Goal: Information Seeking & Learning: Learn about a topic

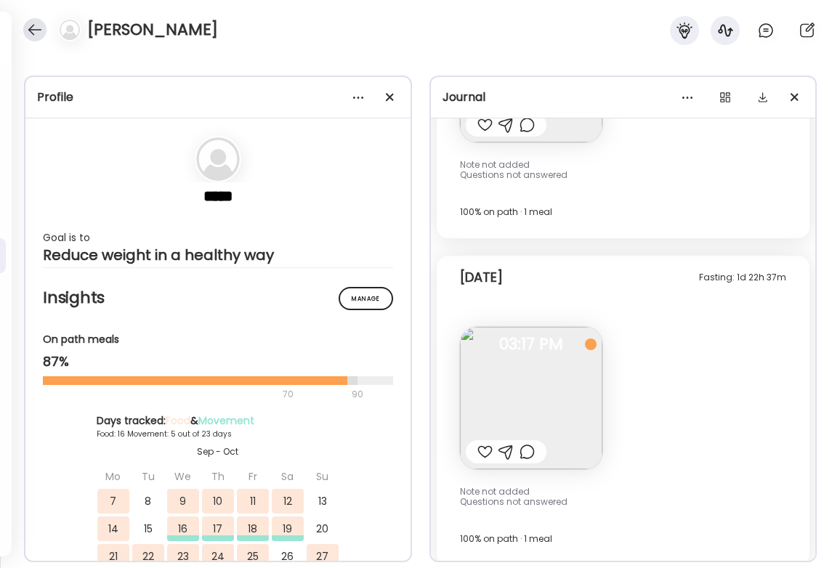
scroll to position [3337, 0]
click at [41, 29] on div at bounding box center [34, 29] width 23 height 23
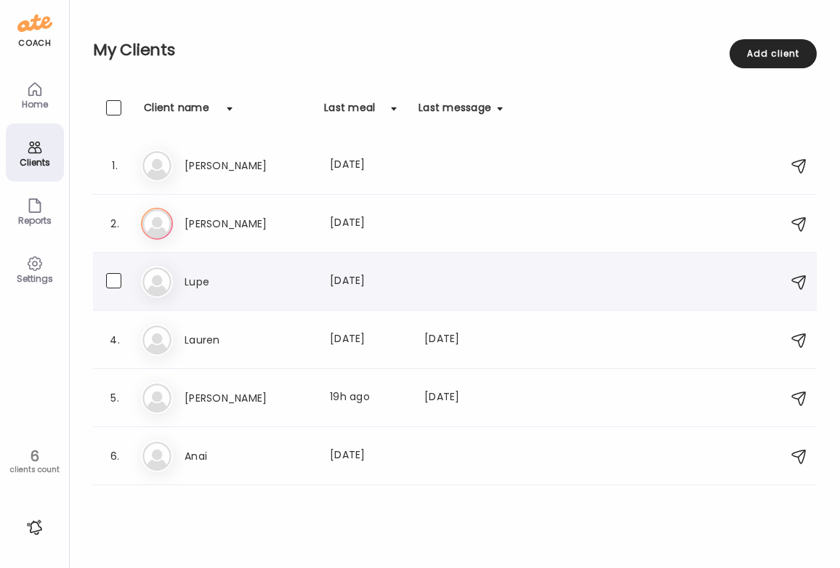
click at [246, 281] on h3 "Lupe" at bounding box center [248, 281] width 128 height 17
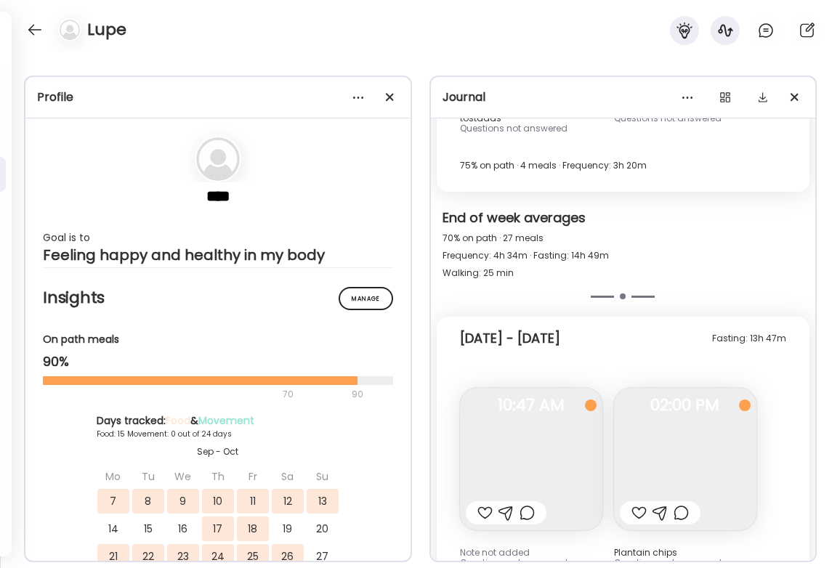
scroll to position [15956, 0]
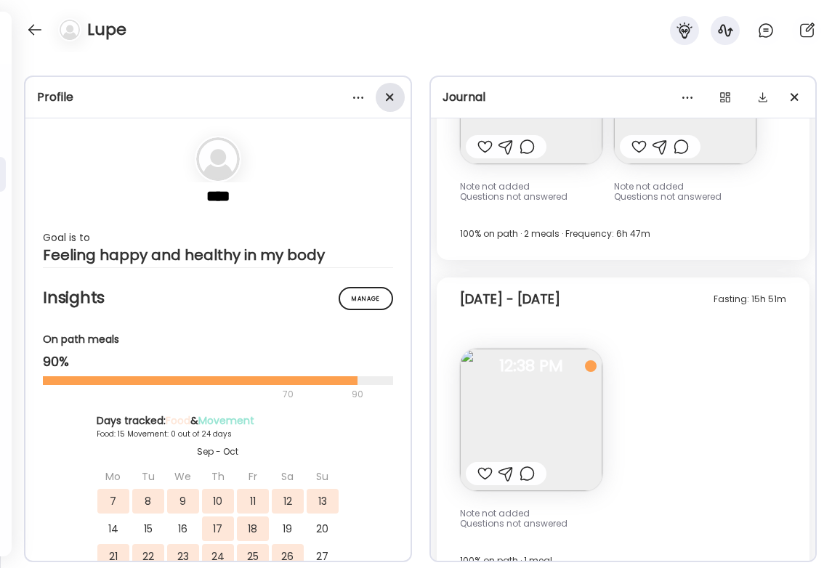
click at [394, 93] on div at bounding box center [390, 97] width 29 height 29
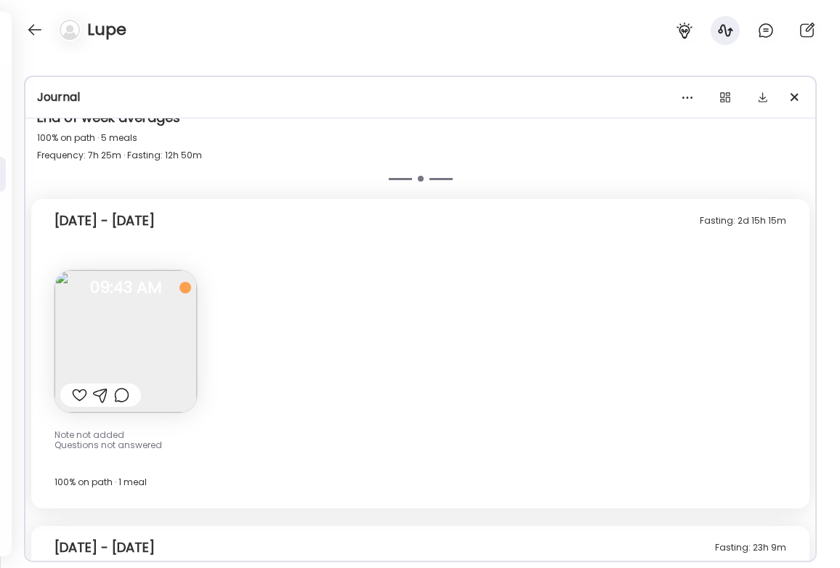
scroll to position [9862, 0]
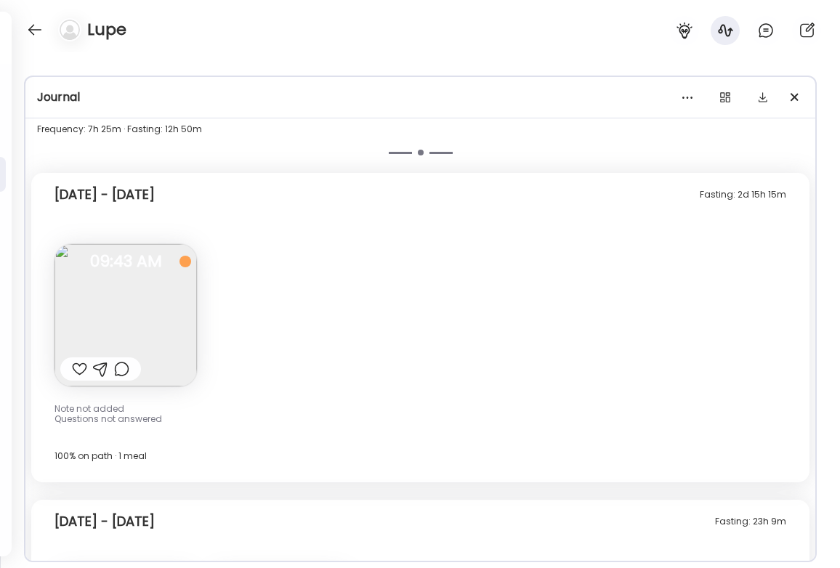
click at [97, 263] on img at bounding box center [125, 315] width 142 height 142
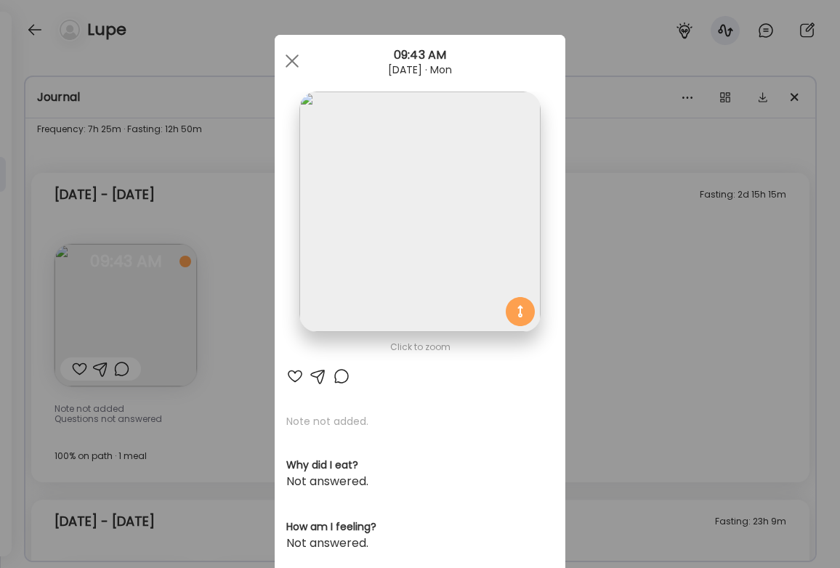
click at [406, 240] on img at bounding box center [419, 212] width 240 height 240
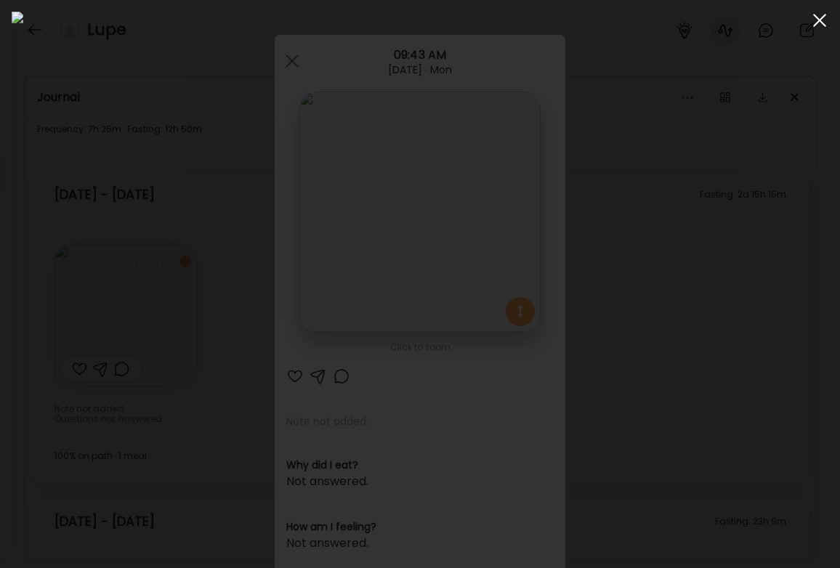
click at [827, 22] on div at bounding box center [819, 20] width 29 height 29
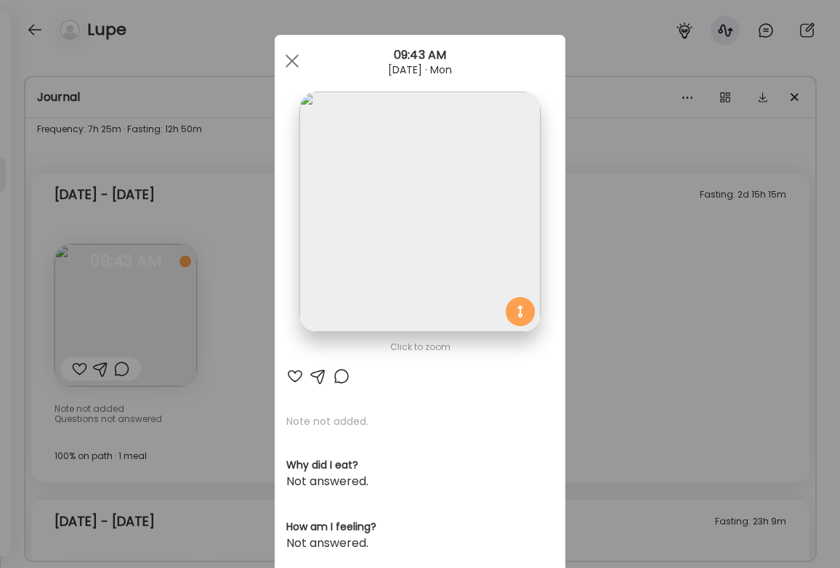
click at [800, 397] on div "Ate Coach Dashboard Wahoo! It’s official Take a moment to set up your Coach Pro…" at bounding box center [420, 284] width 840 height 568
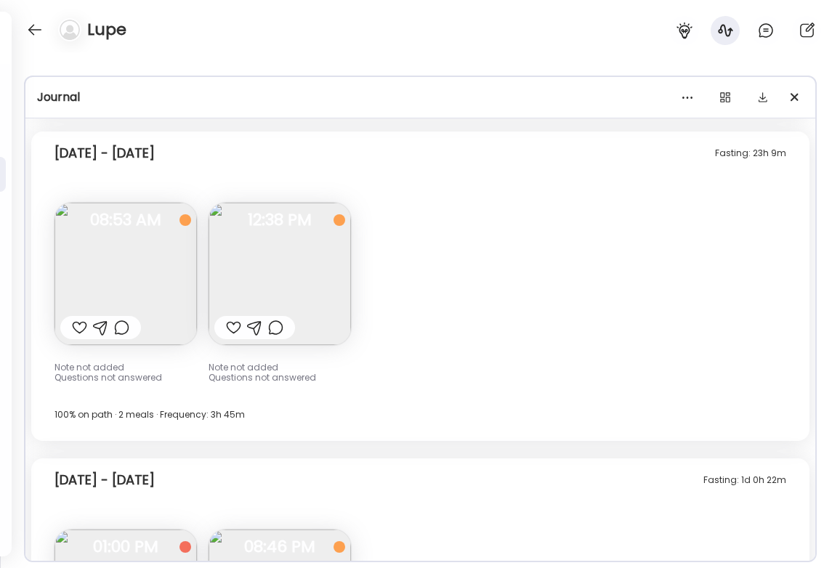
scroll to position [10230, 0]
click at [109, 256] on img at bounding box center [125, 274] width 142 height 142
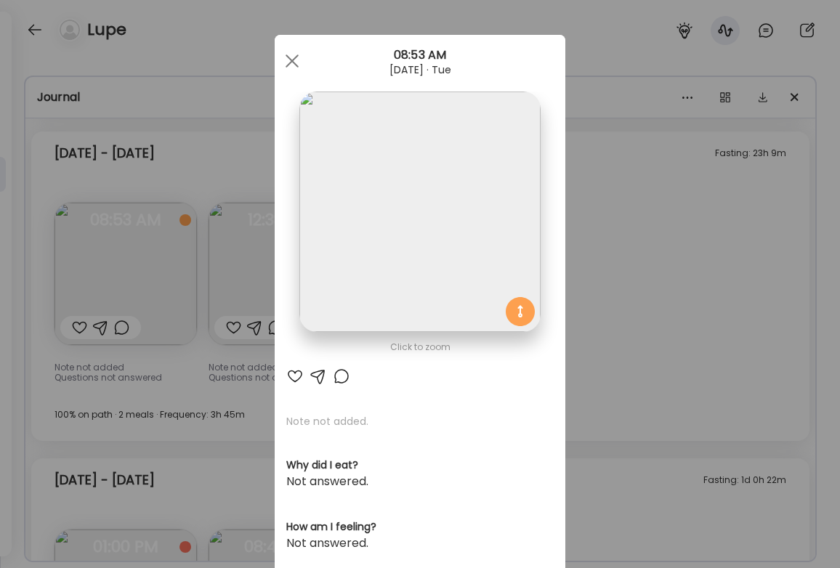
click at [671, 204] on div "Ate Coach Dashboard Wahoo! It’s official Take a moment to set up your Coach Pro…" at bounding box center [420, 284] width 840 height 568
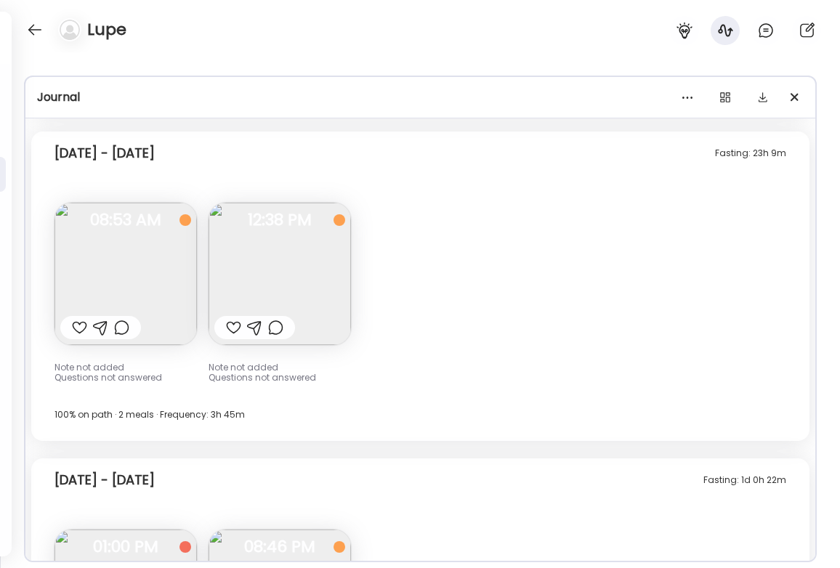
click at [323, 235] on img at bounding box center [279, 274] width 142 height 142
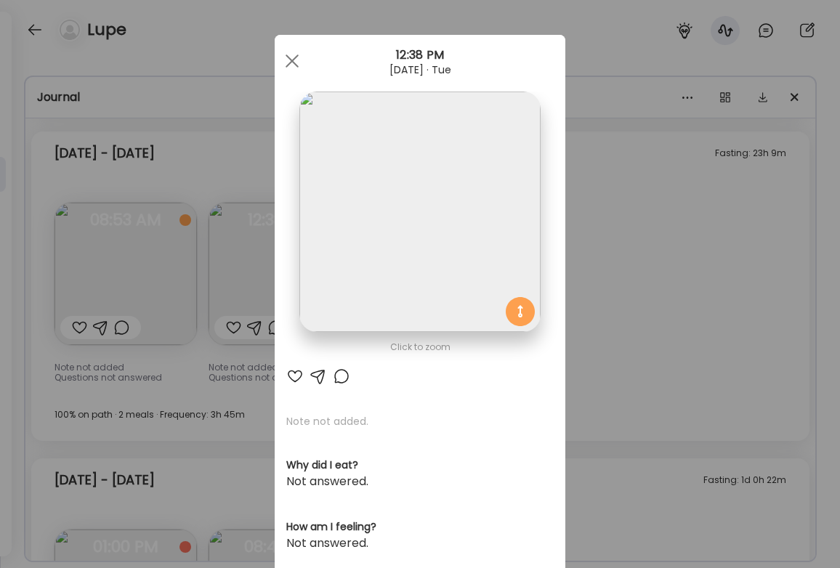
click at [707, 219] on div "Ate Coach Dashboard Wahoo! It’s official Take a moment to set up your Coach Pro…" at bounding box center [420, 284] width 840 height 568
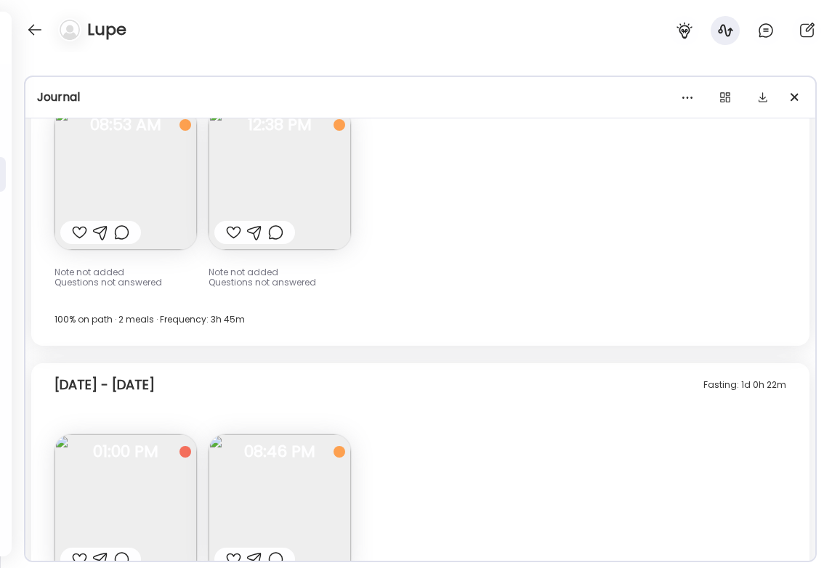
scroll to position [10335, 0]
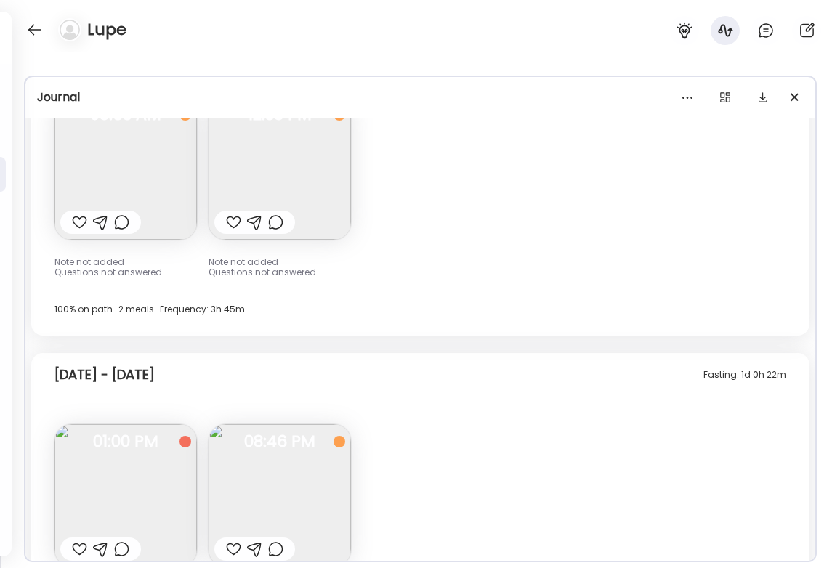
click at [290, 169] on img at bounding box center [279, 168] width 142 height 142
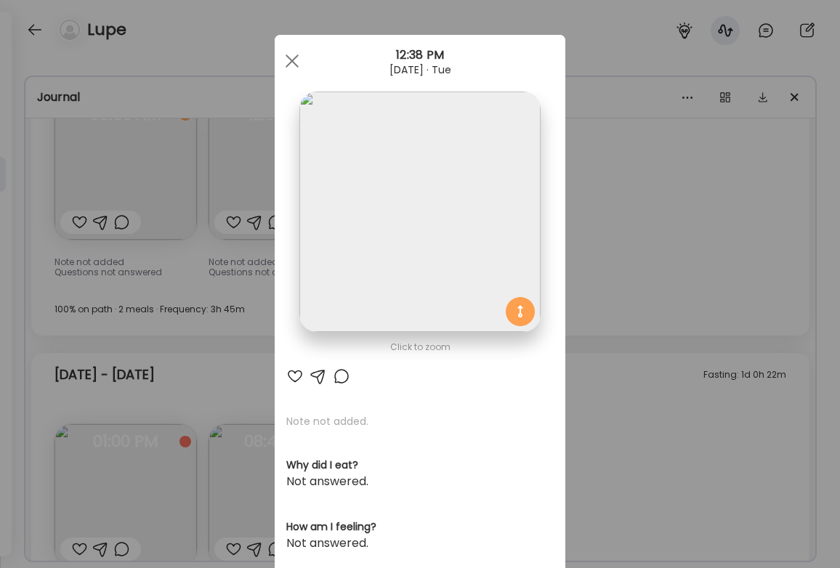
drag, startPoint x: 803, startPoint y: 309, endPoint x: 790, endPoint y: 305, distance: 13.6
click at [803, 309] on div "Ate Coach Dashboard Wahoo! It’s official Take a moment to set up your Coach Pro…" at bounding box center [420, 284] width 840 height 568
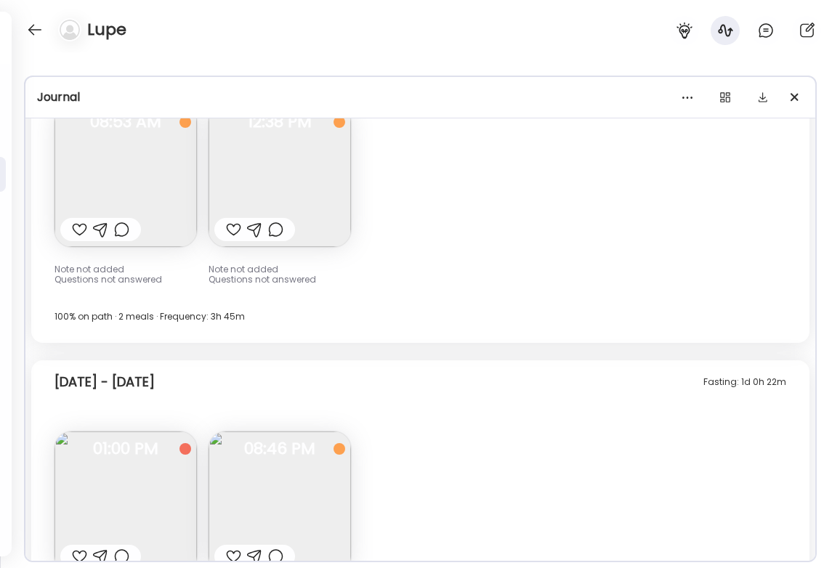
scroll to position [10574, 0]
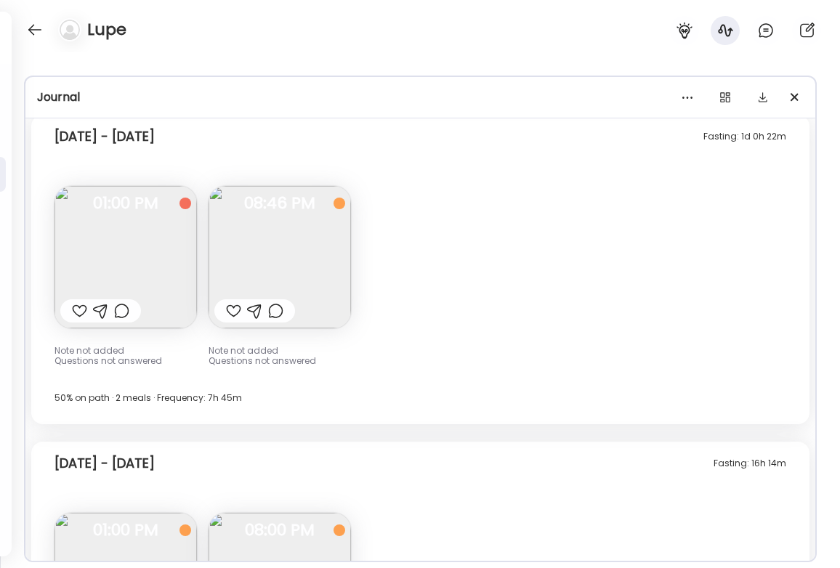
click at [296, 200] on img at bounding box center [279, 257] width 142 height 142
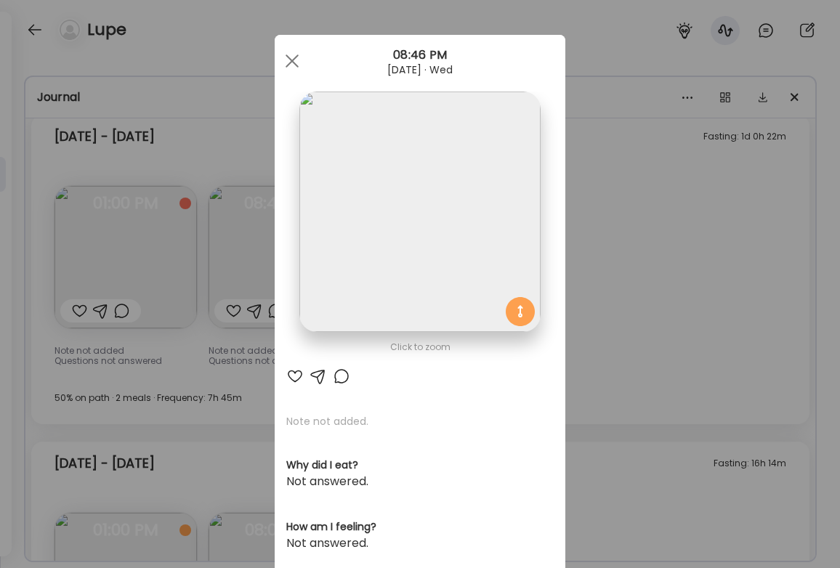
click at [424, 213] on img at bounding box center [419, 212] width 240 height 240
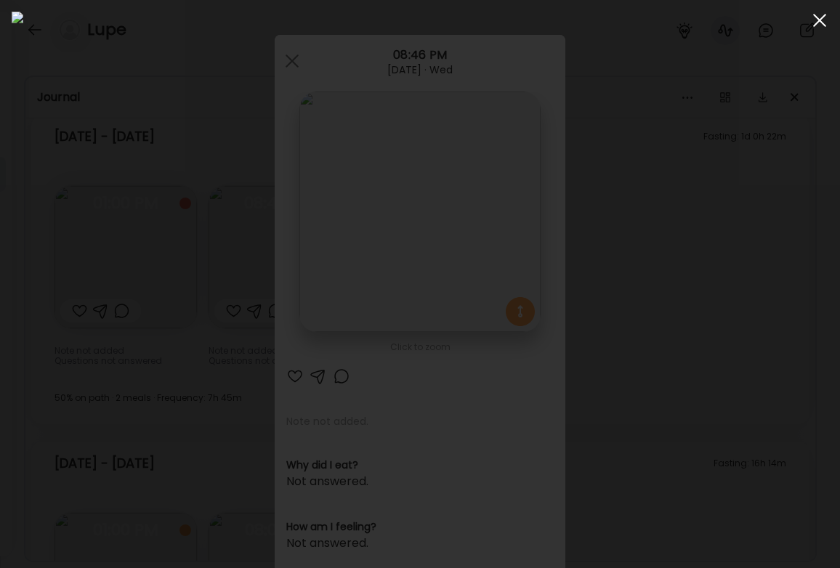
click at [819, 27] on div at bounding box center [819, 20] width 29 height 29
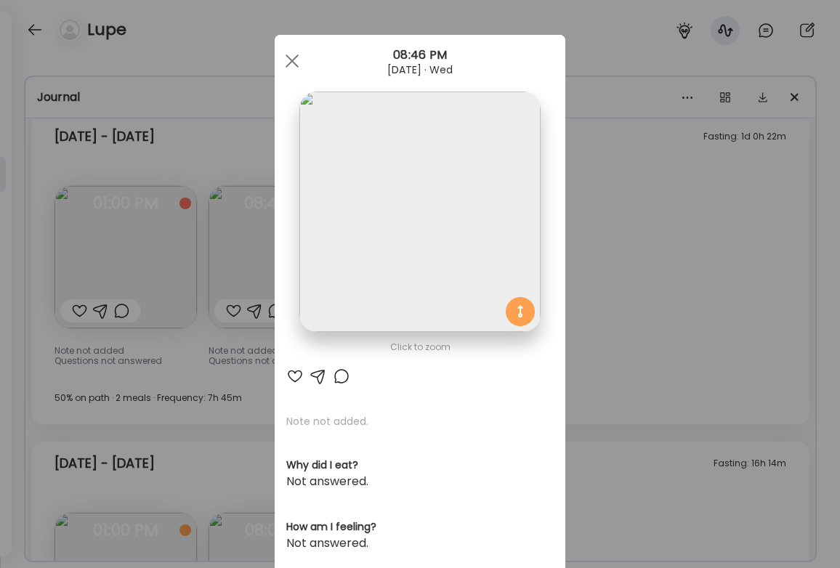
click at [665, 309] on div "Ate Coach Dashboard Wahoo! It’s official Take a moment to set up your Coach Pro…" at bounding box center [420, 284] width 840 height 568
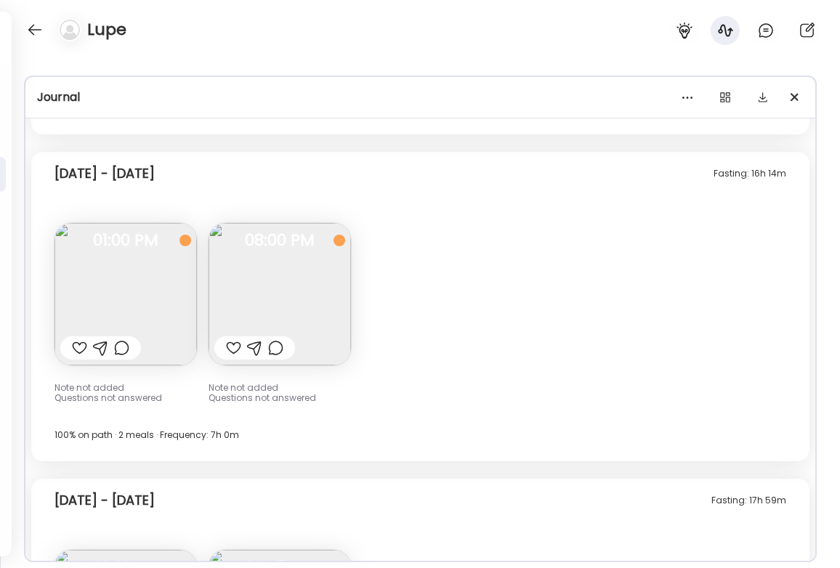
scroll to position [10864, 0]
click at [156, 265] on img at bounding box center [125, 293] width 142 height 142
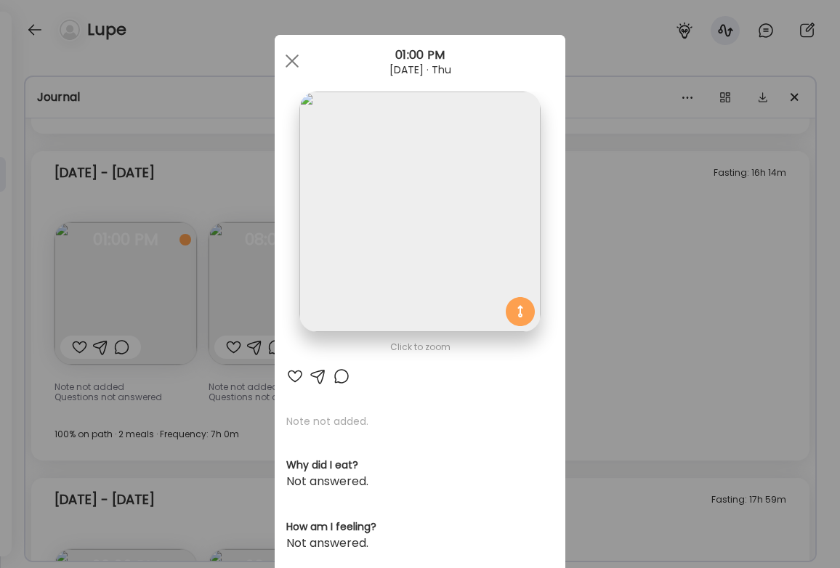
click at [679, 215] on div "Ate Coach Dashboard Wahoo! It’s official Take a moment to set up your Coach Pro…" at bounding box center [420, 284] width 840 height 568
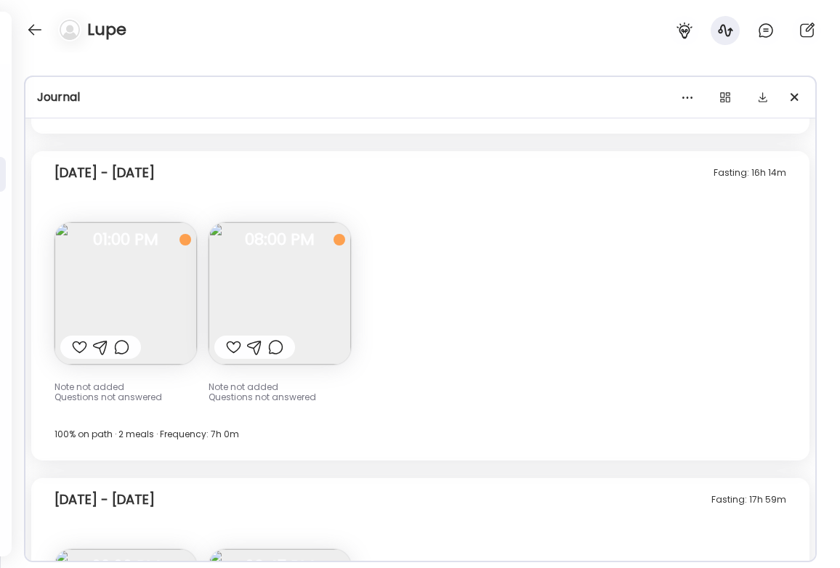
click at [308, 254] on img at bounding box center [279, 293] width 142 height 142
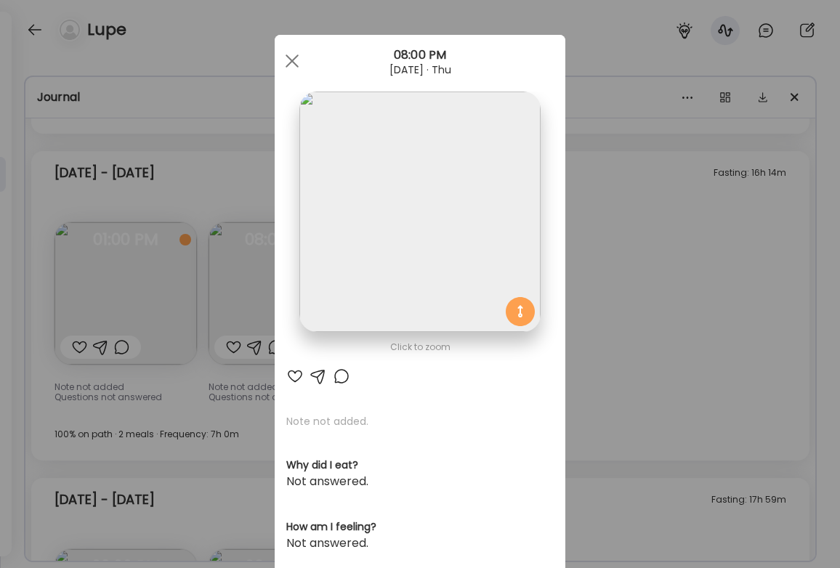
click at [459, 230] on img at bounding box center [419, 212] width 240 height 240
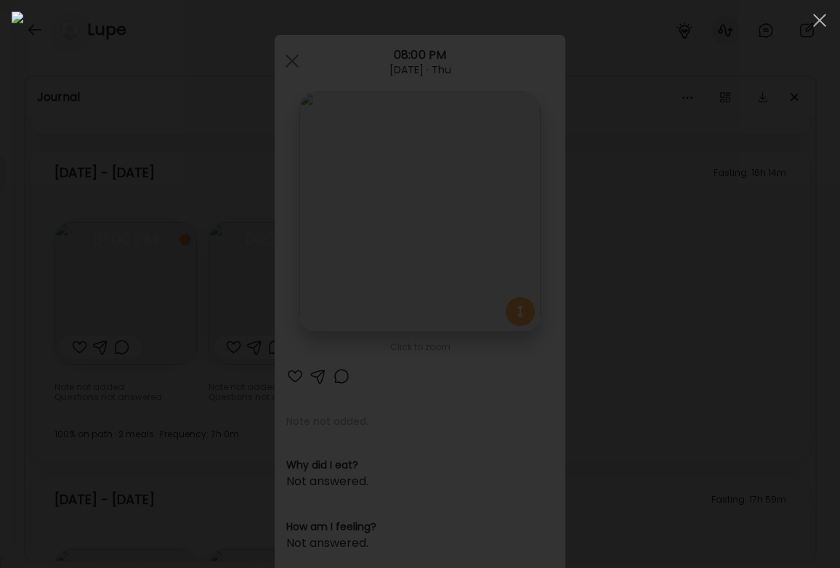
click at [787, 325] on div at bounding box center [420, 284] width 816 height 545
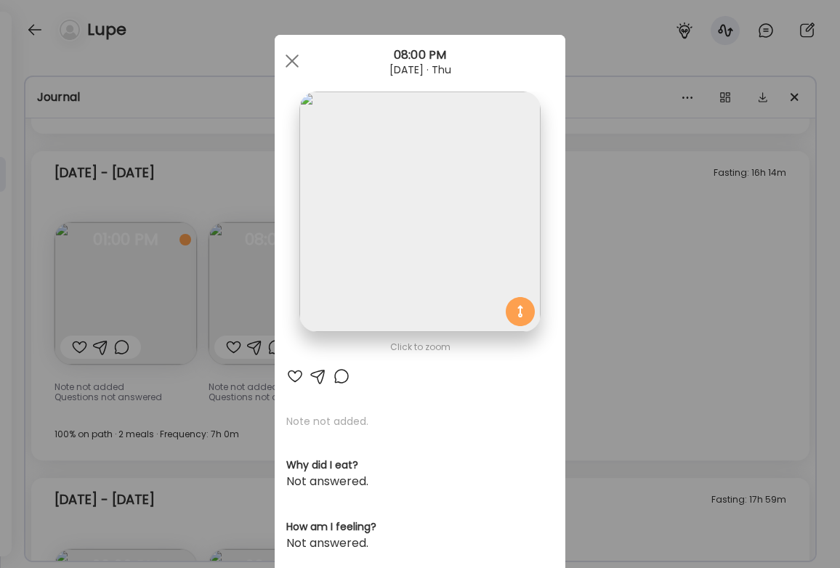
click at [698, 341] on div "Ate Coach Dashboard Wahoo! It’s official Take a moment to set up your Coach Pro…" at bounding box center [420, 284] width 840 height 568
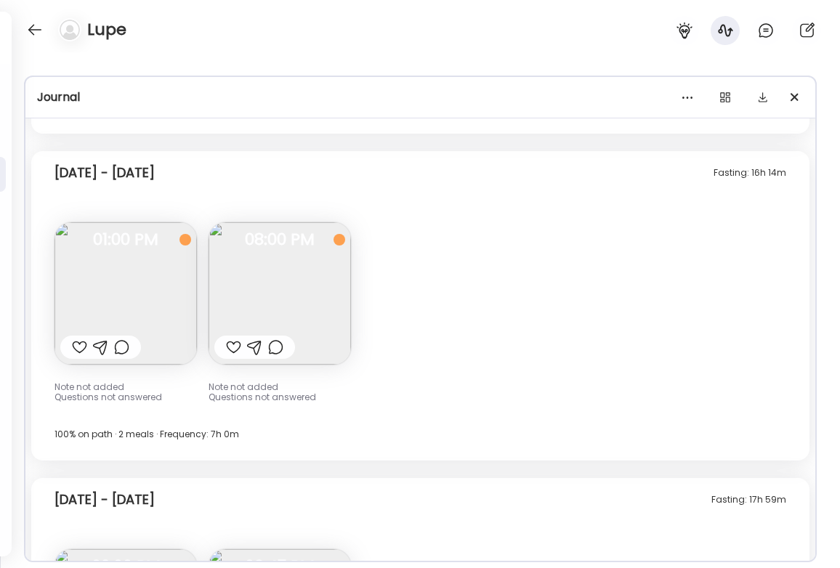
scroll to position [11081, 0]
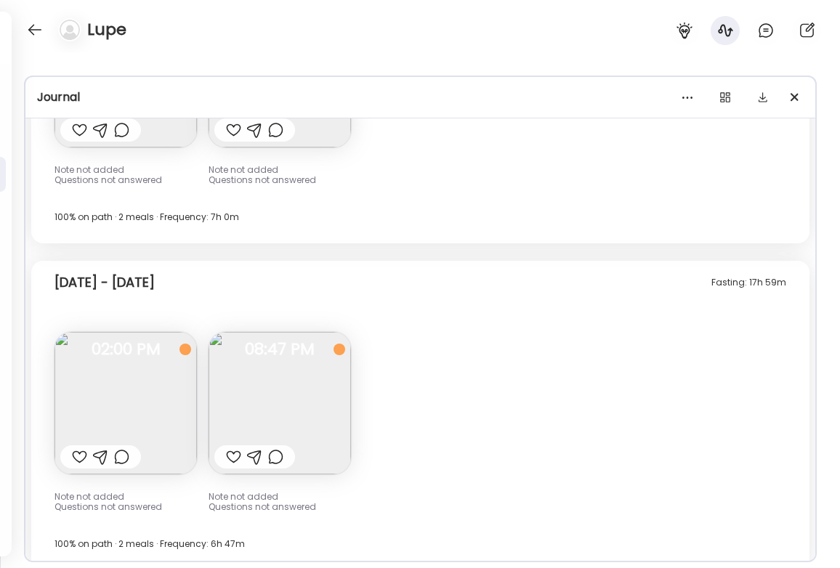
click at [104, 374] on img at bounding box center [125, 403] width 142 height 142
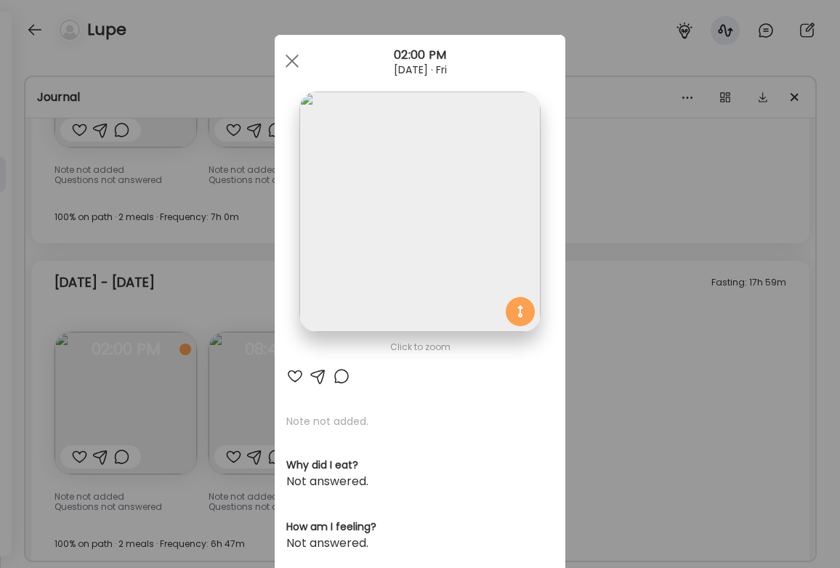
click at [688, 285] on div "Ate Coach Dashboard Wahoo! It’s official Take a moment to set up your Coach Pro…" at bounding box center [420, 284] width 840 height 568
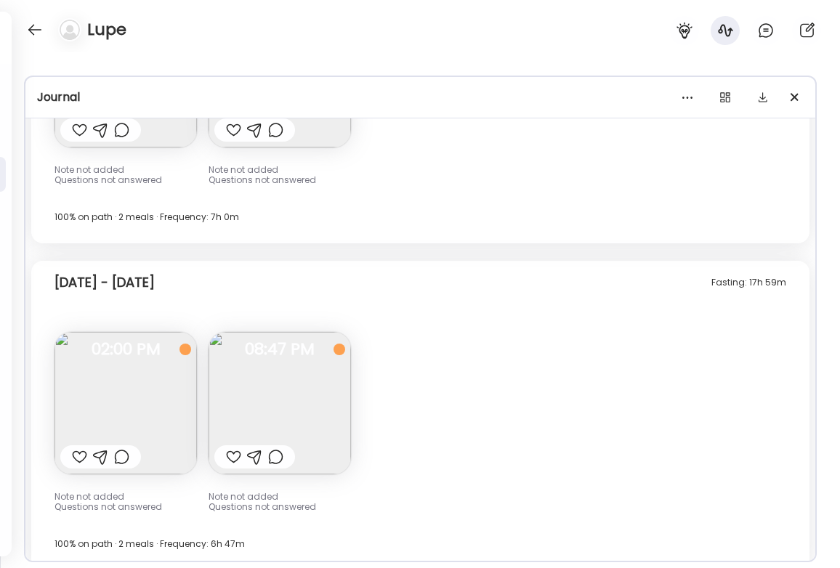
click at [299, 332] on img at bounding box center [279, 403] width 142 height 142
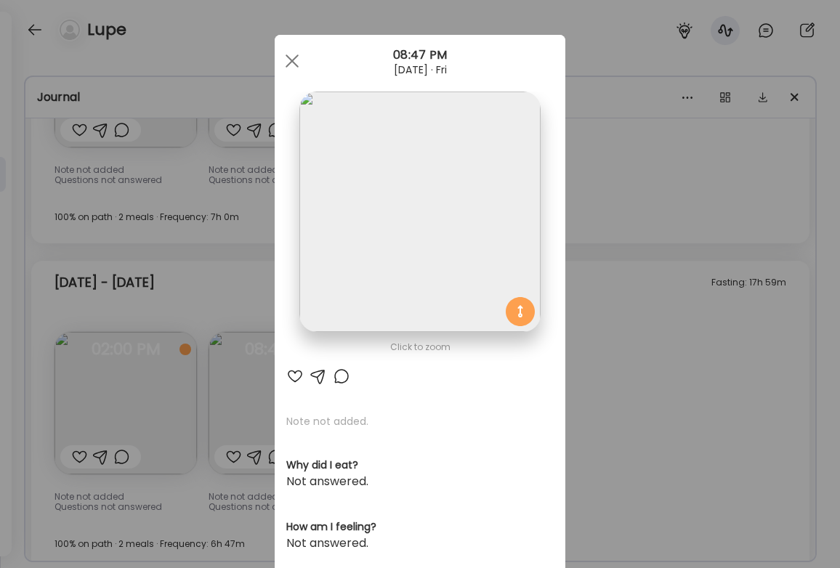
click at [449, 139] on img at bounding box center [419, 212] width 240 height 240
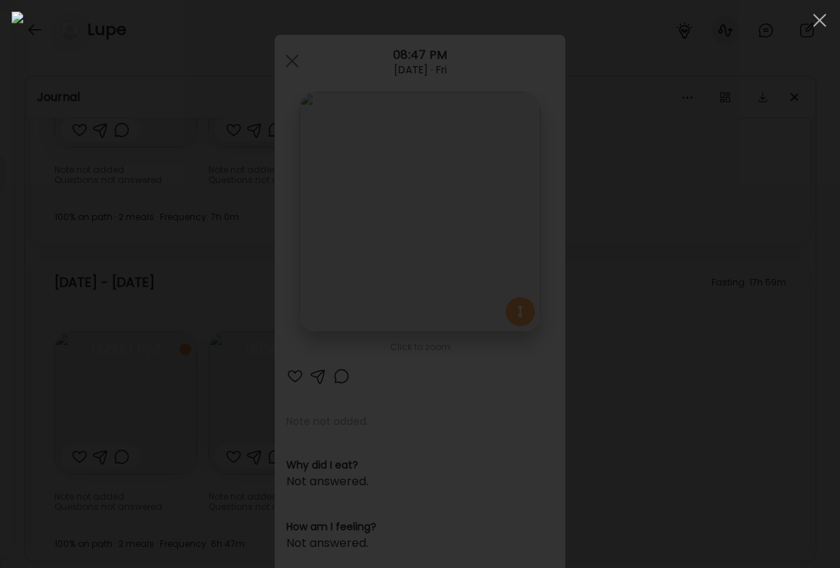
click at [783, 379] on div at bounding box center [420, 284] width 816 height 545
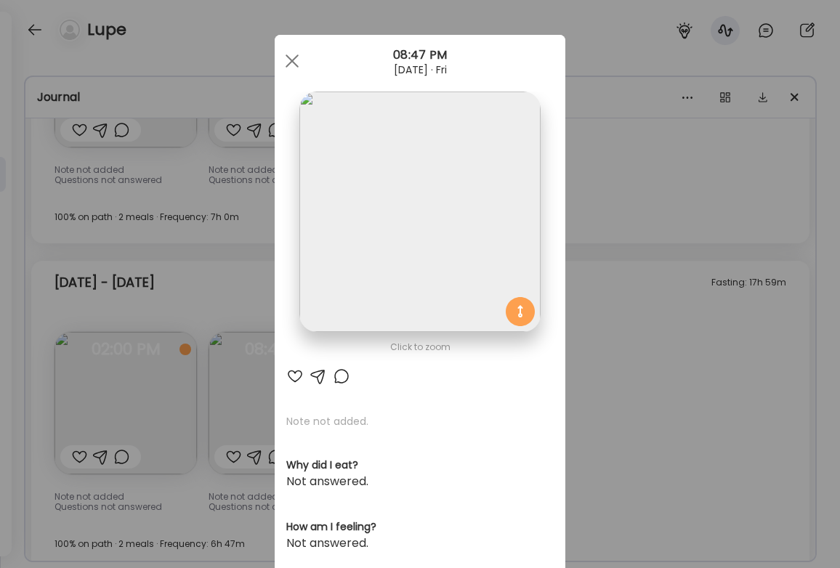
click at [715, 387] on div "Ate Coach Dashboard Wahoo! It’s official Take a moment to set up your Coach Pro…" at bounding box center [420, 284] width 840 height 568
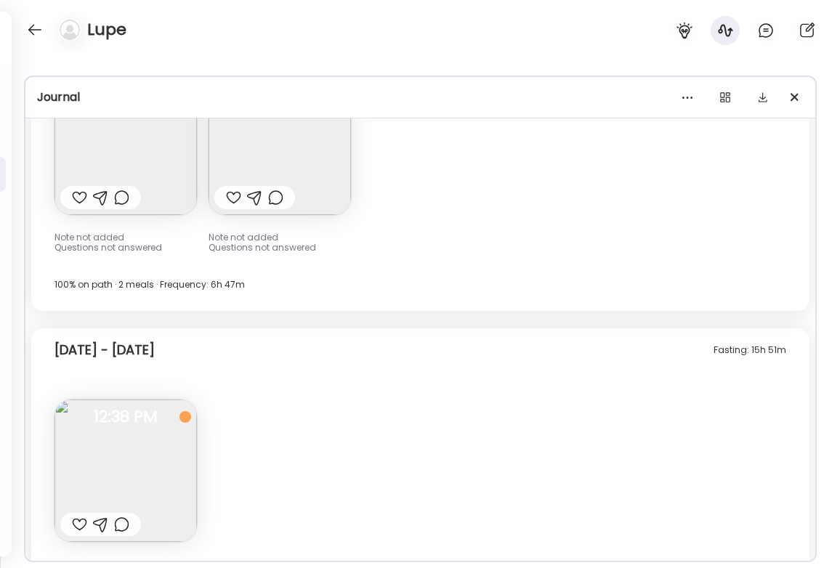
scroll to position [11391, 0]
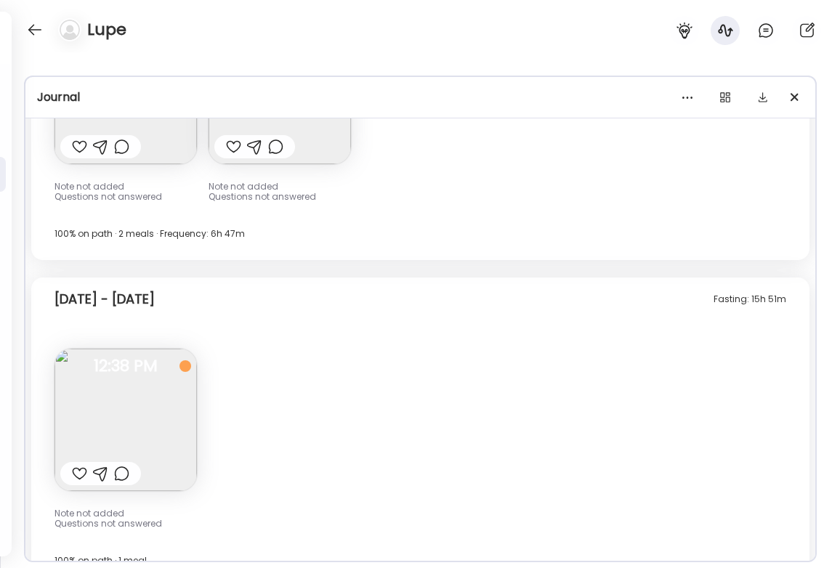
click at [157, 370] on img at bounding box center [125, 420] width 142 height 142
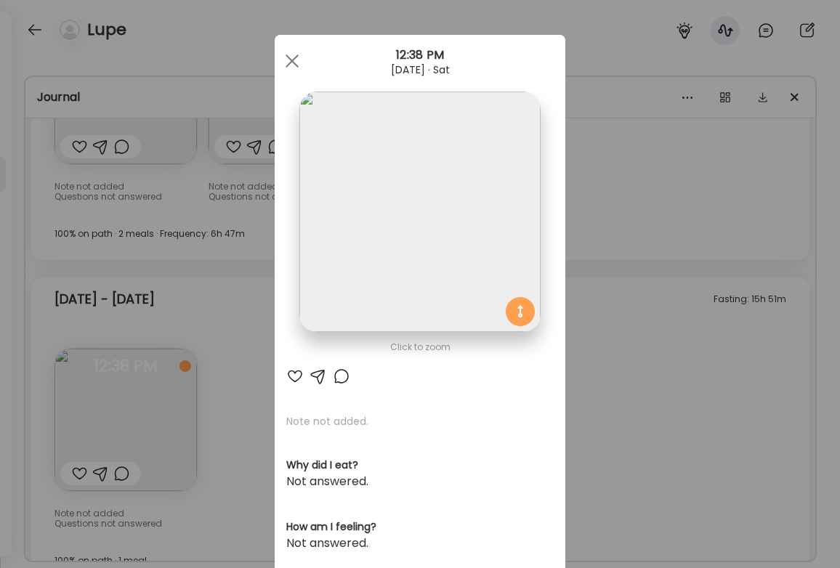
click at [701, 328] on div "Ate Coach Dashboard Wahoo! It’s official Take a moment to set up your Coach Pro…" at bounding box center [420, 284] width 840 height 568
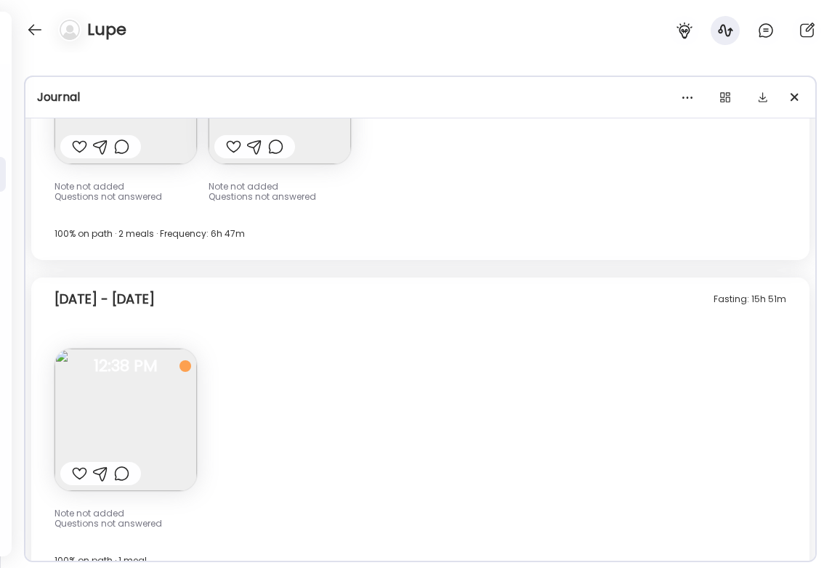
click at [110, 385] on img at bounding box center [125, 420] width 142 height 142
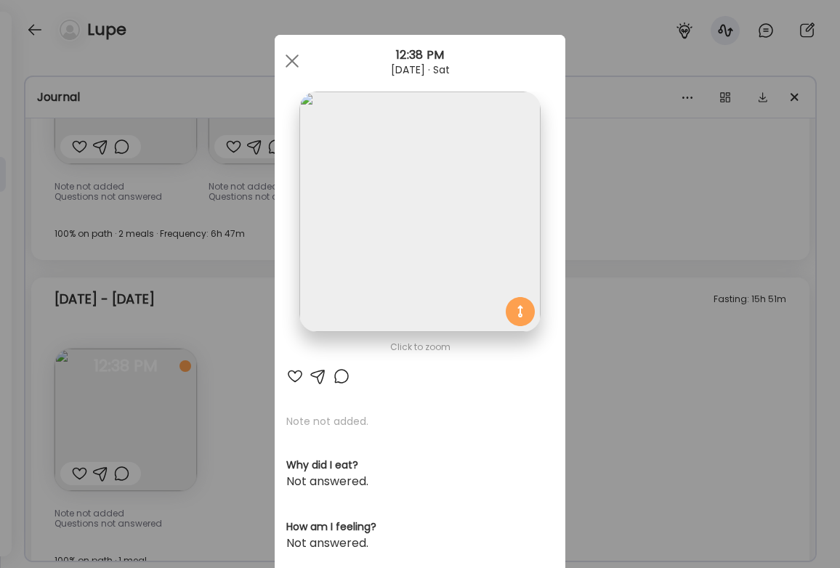
click at [581, 236] on div "Ate Coach Dashboard Wahoo! It’s official Take a moment to set up your Coach Pro…" at bounding box center [420, 284] width 840 height 568
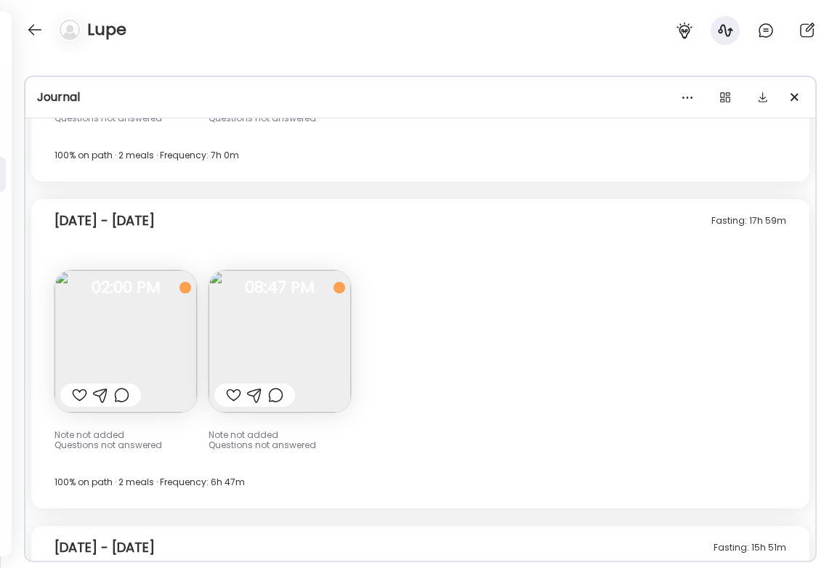
scroll to position [11144, 0]
click at [142, 290] on img at bounding box center [125, 340] width 142 height 142
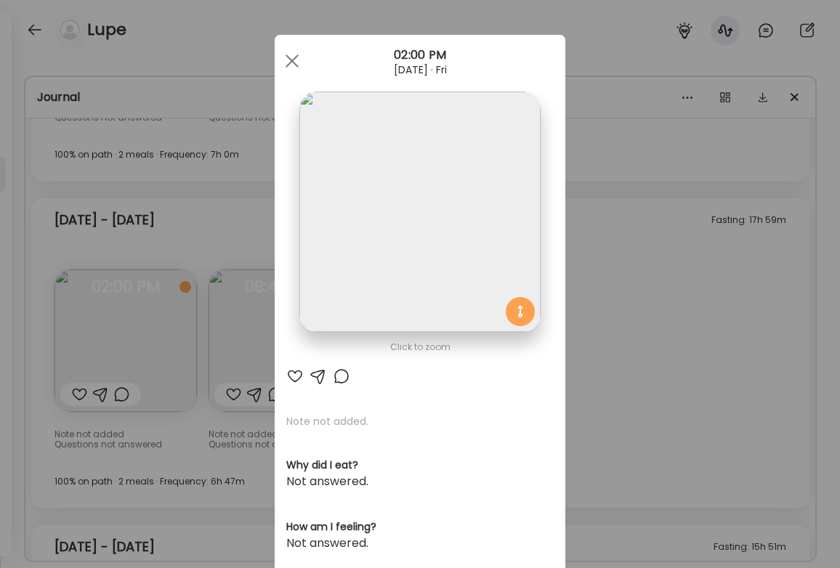
click at [689, 269] on div "Ate Coach Dashboard Wahoo! It’s official Take a moment to set up your Coach Pro…" at bounding box center [420, 284] width 840 height 568
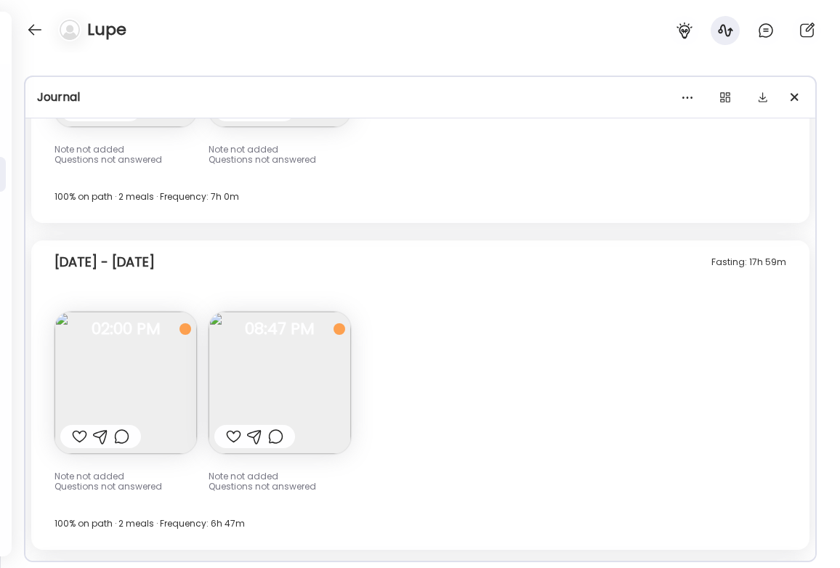
scroll to position [11199, 0]
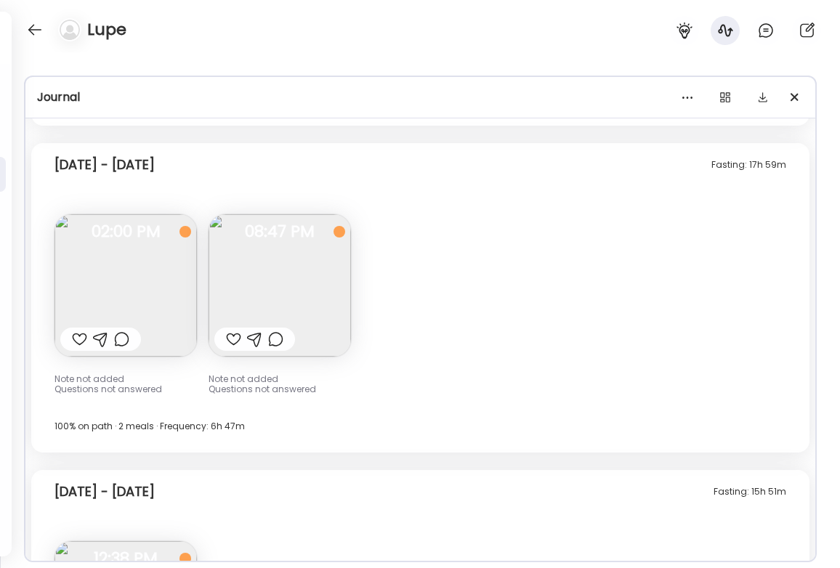
click at [118, 214] on img at bounding box center [125, 285] width 142 height 142
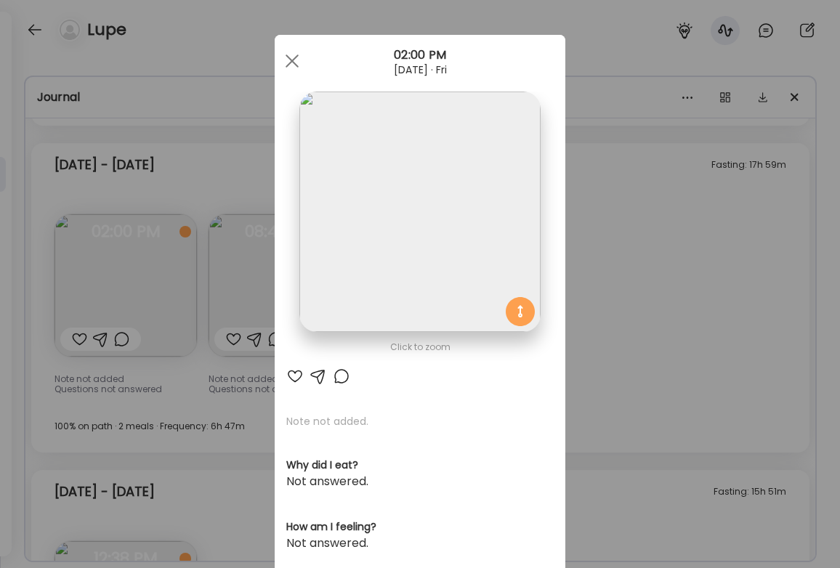
click at [407, 248] on img at bounding box center [419, 212] width 240 height 240
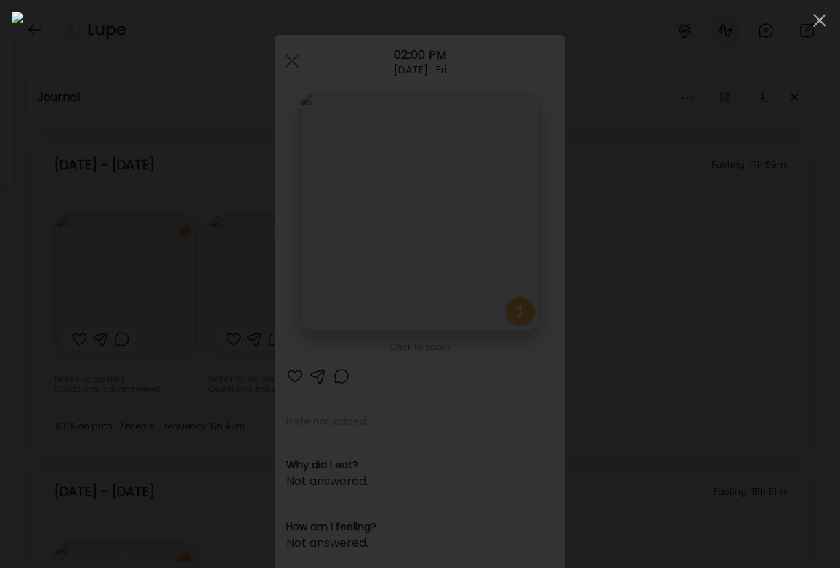
click at [773, 299] on div at bounding box center [420, 284] width 816 height 545
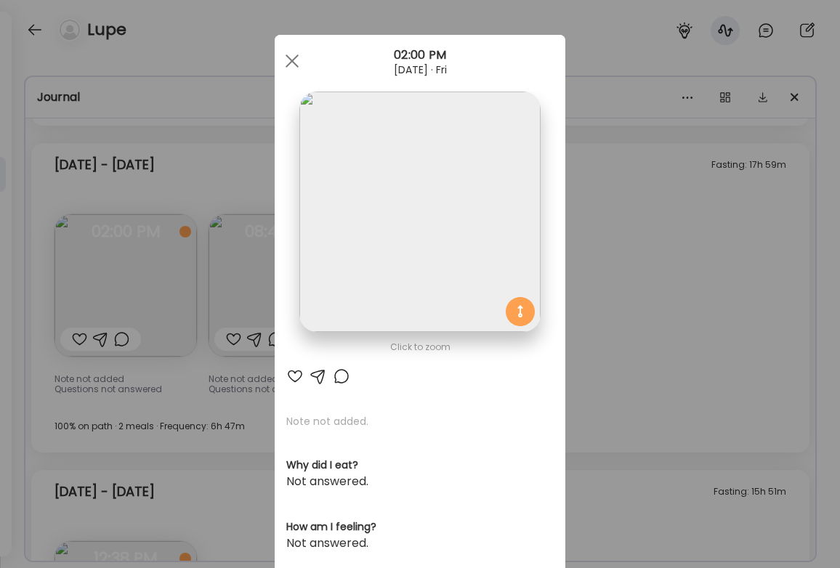
click at [655, 299] on div "Ate Coach Dashboard Wahoo! It’s official Take a moment to set up your Coach Pro…" at bounding box center [420, 284] width 840 height 568
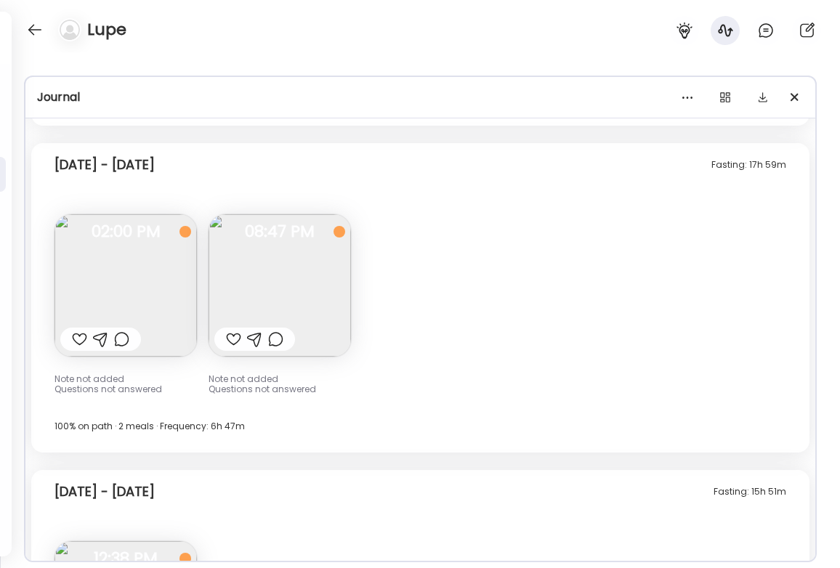
scroll to position [11391, 0]
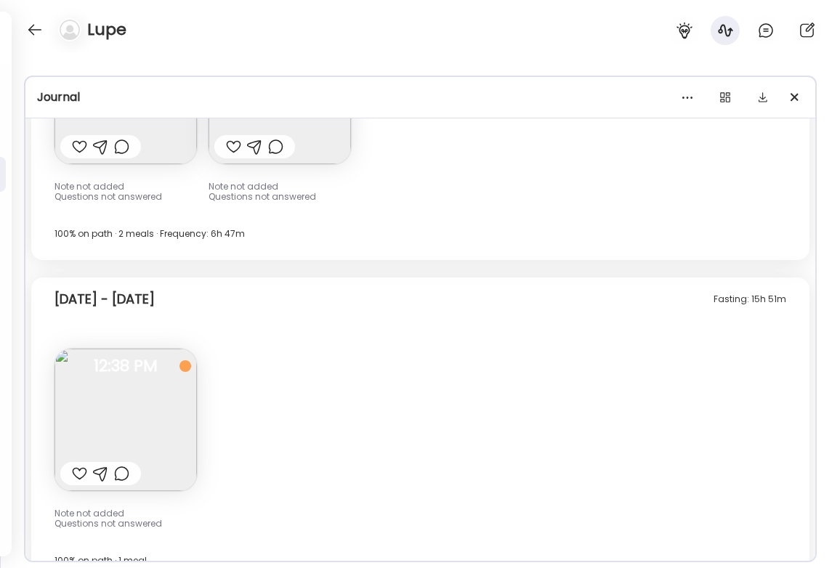
click at [55, 354] on img at bounding box center [125, 420] width 142 height 142
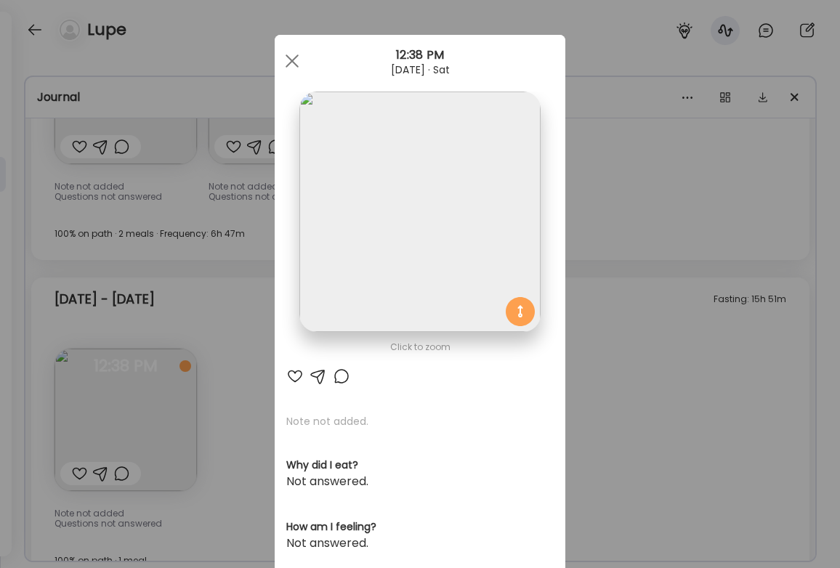
click at [433, 236] on img at bounding box center [419, 212] width 240 height 240
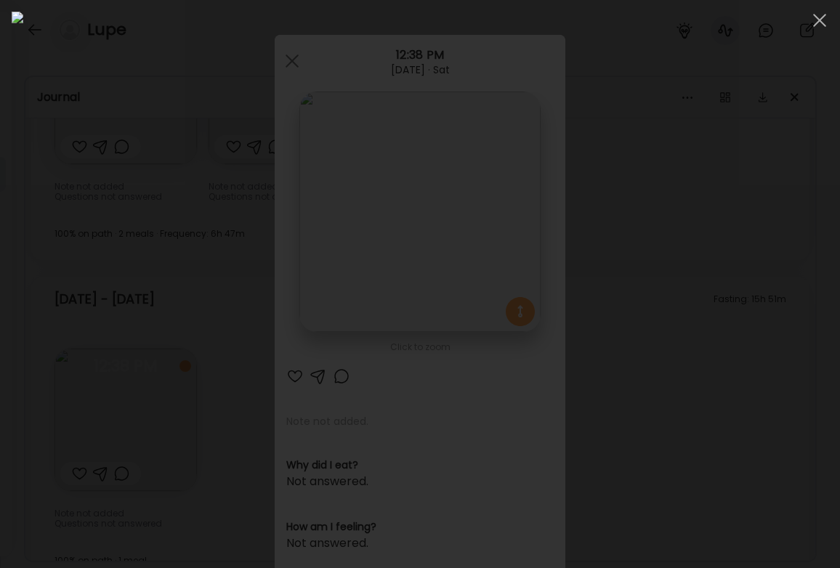
click at [751, 252] on div at bounding box center [420, 284] width 816 height 545
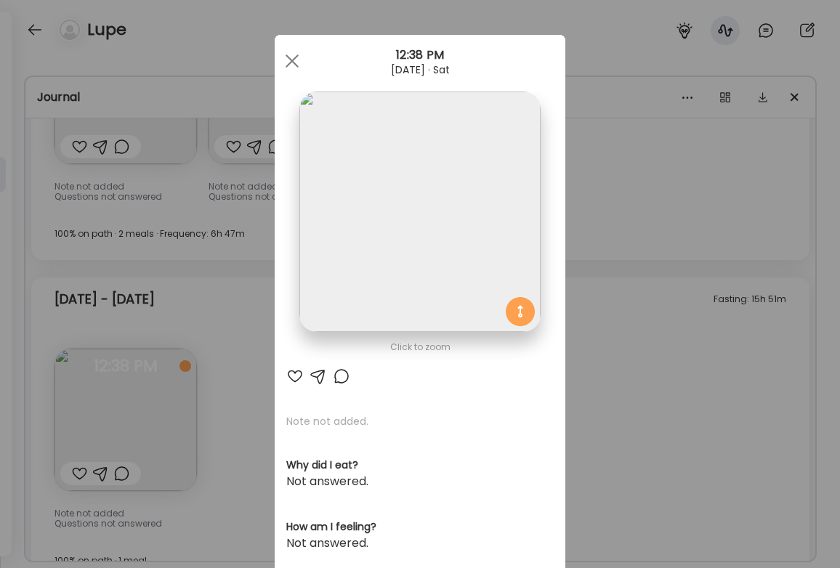
click at [633, 320] on div "Ate Coach Dashboard Wahoo! It’s official Take a moment to set up your Coach Pro…" at bounding box center [420, 284] width 840 height 568
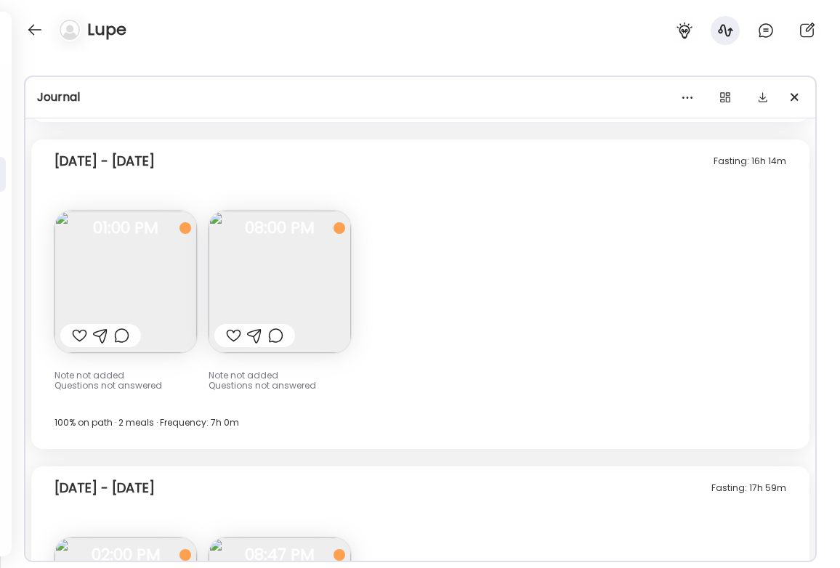
scroll to position [10831, 0]
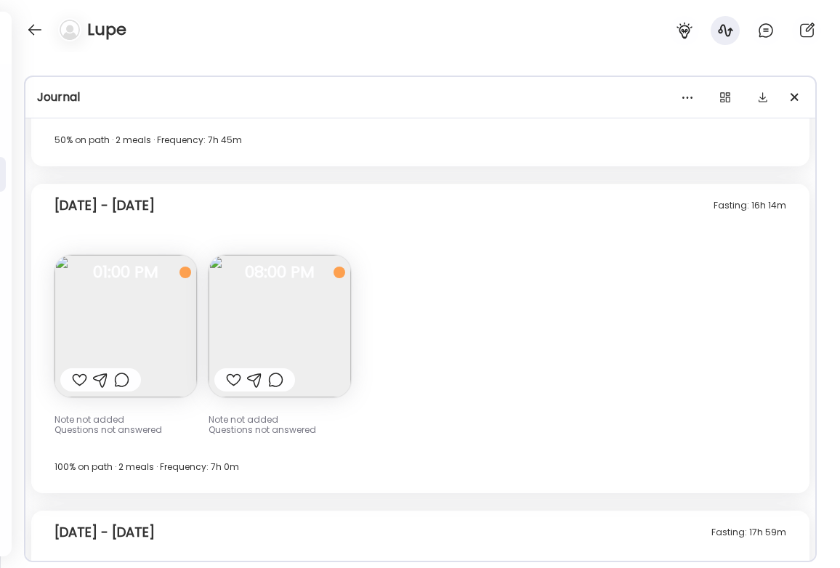
click at [151, 294] on img at bounding box center [125, 326] width 142 height 142
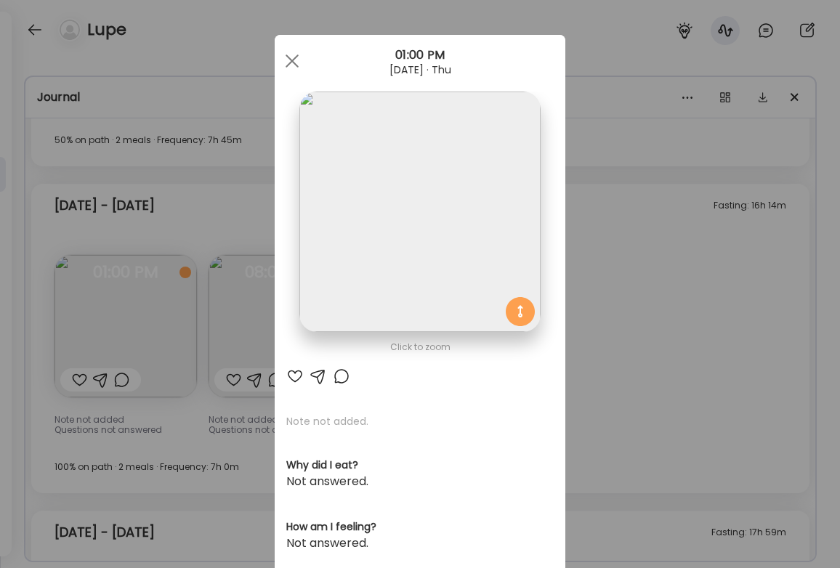
click at [416, 198] on img at bounding box center [419, 212] width 240 height 240
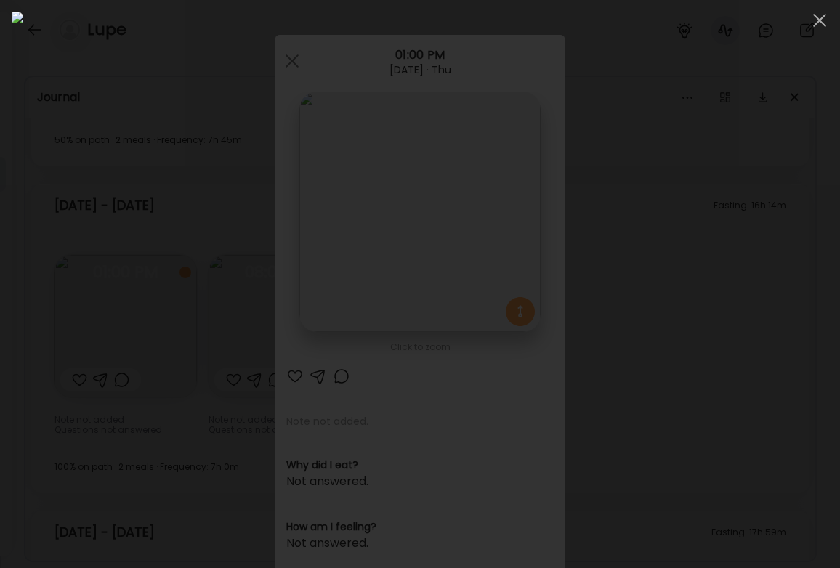
click at [743, 281] on div at bounding box center [420, 284] width 816 height 545
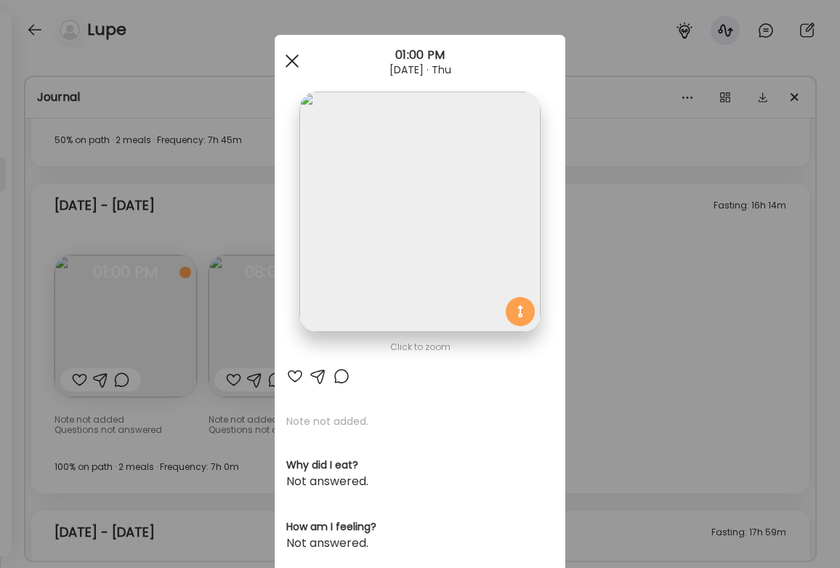
click at [288, 64] on div at bounding box center [291, 60] width 29 height 29
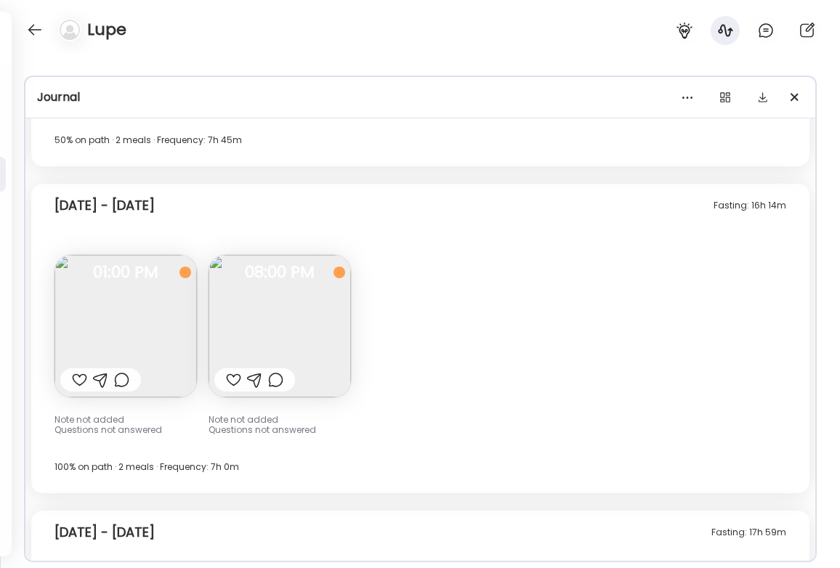
click at [299, 288] on img at bounding box center [279, 326] width 142 height 142
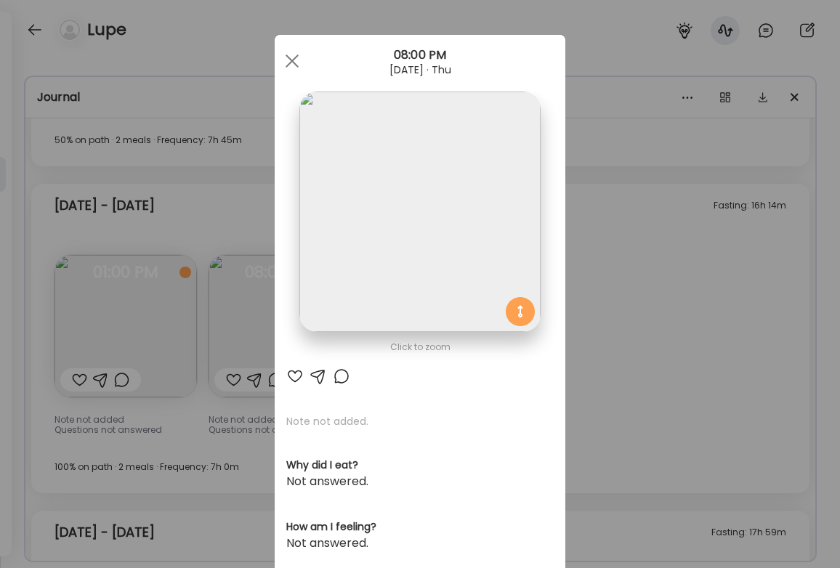
click at [609, 277] on div "Ate Coach Dashboard Wahoo! It’s official Take a moment to set up your Coach Pro…" at bounding box center [420, 284] width 840 height 568
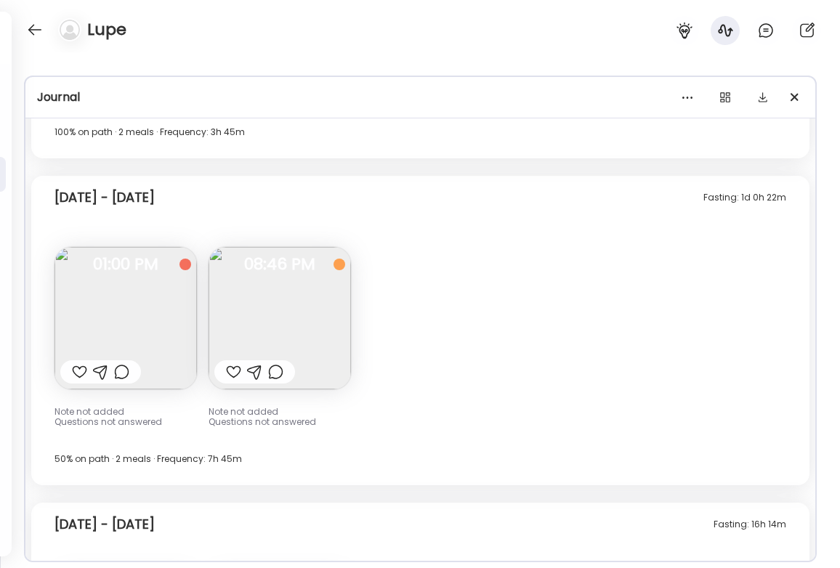
scroll to position [10497, 0]
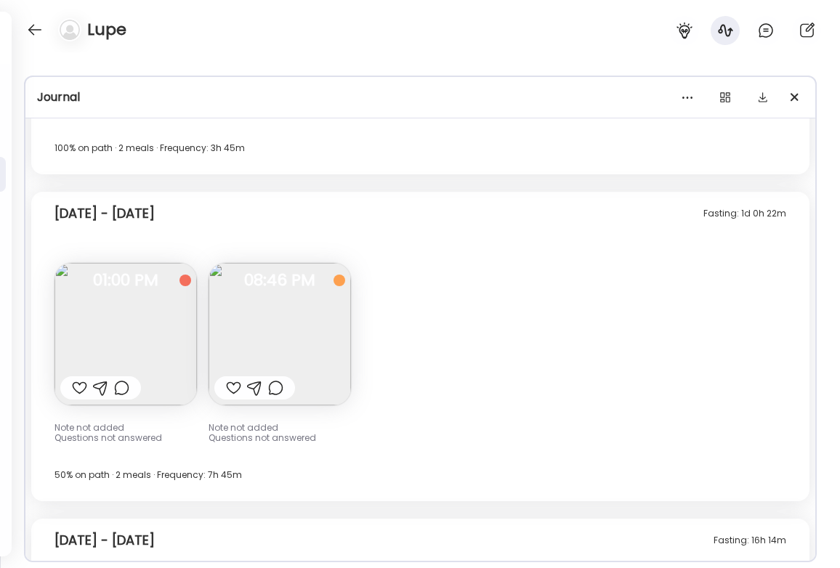
click at [171, 299] on img at bounding box center [125, 334] width 142 height 142
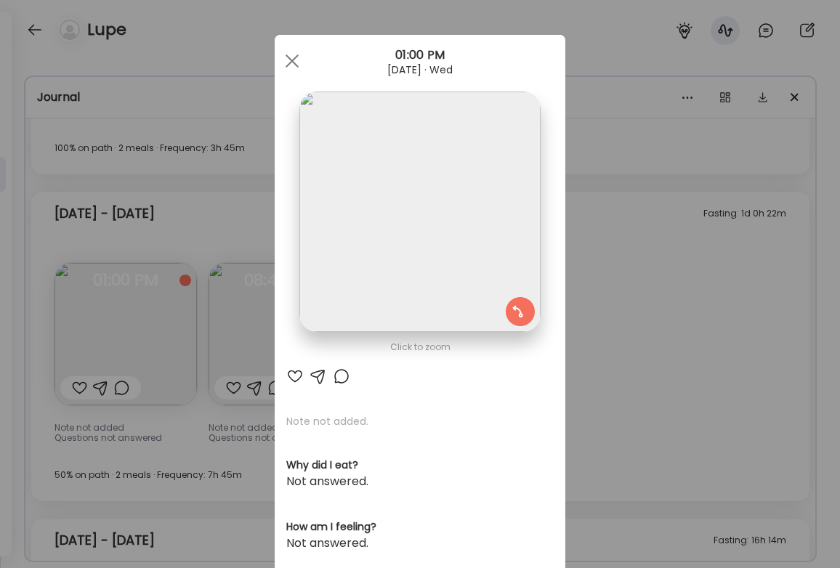
click at [451, 227] on img at bounding box center [419, 212] width 240 height 240
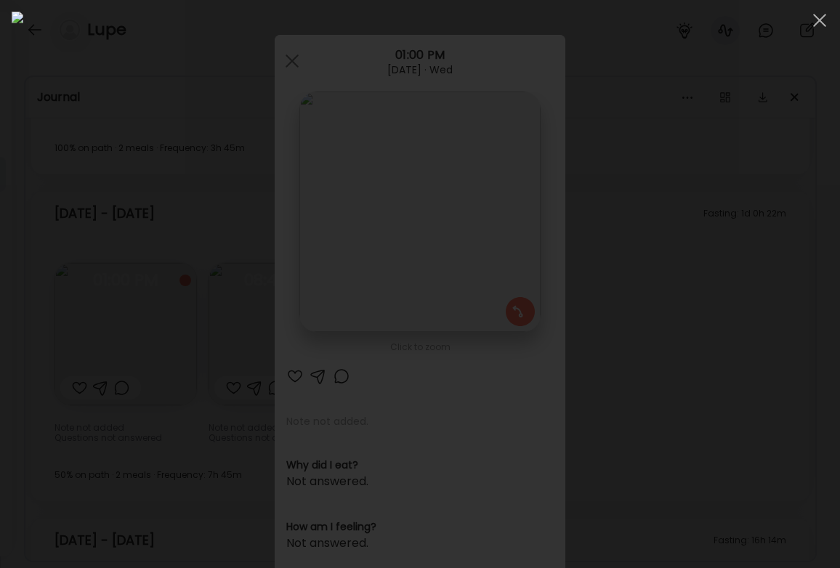
click at [759, 338] on div at bounding box center [420, 284] width 816 height 545
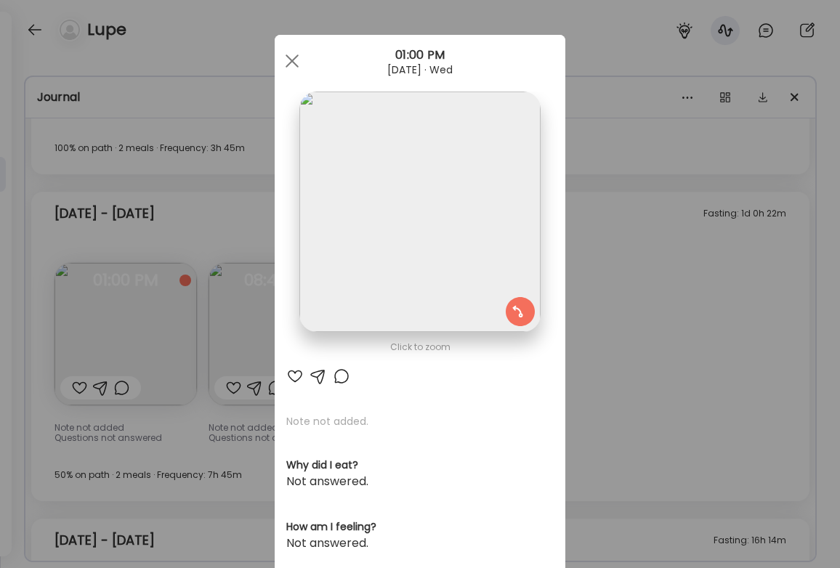
click at [606, 347] on div "Ate Coach Dashboard Wahoo! It’s official Take a moment to set up your Coach Pro…" at bounding box center [420, 284] width 840 height 568
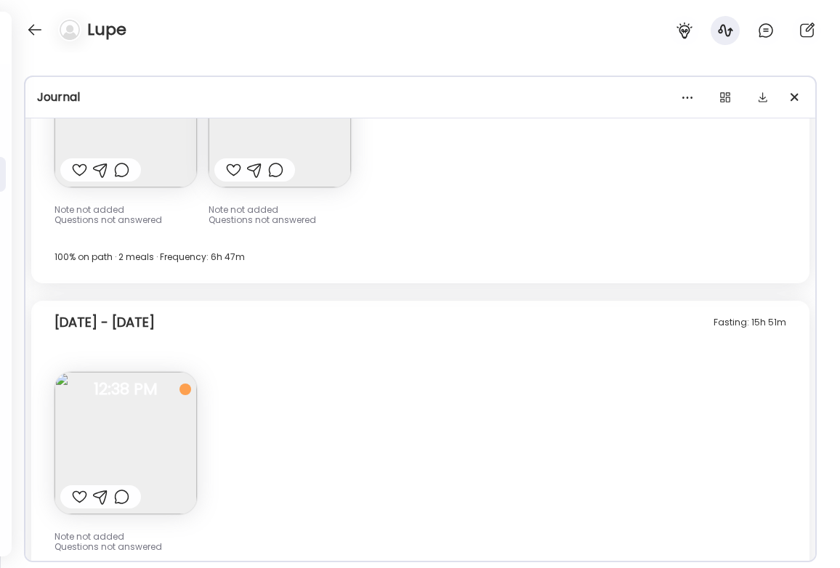
scroll to position [11391, 0]
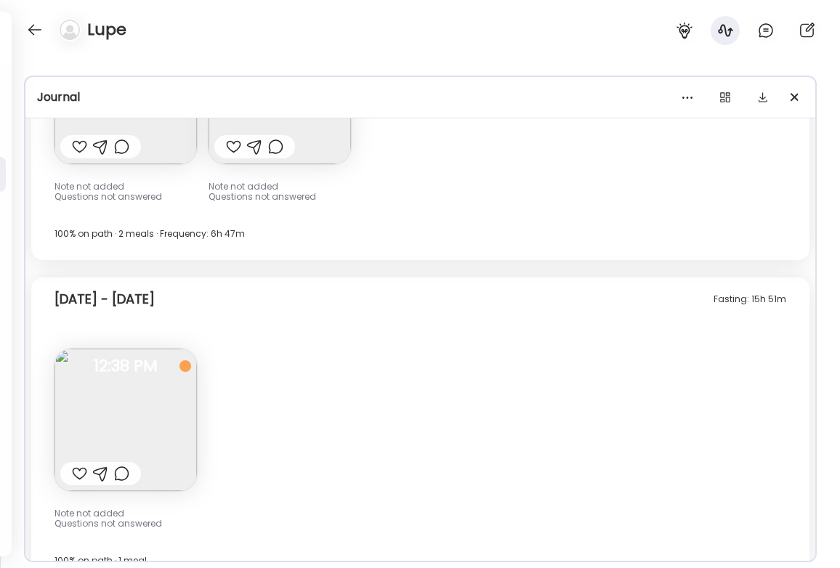
click at [90, 399] on img at bounding box center [125, 420] width 142 height 142
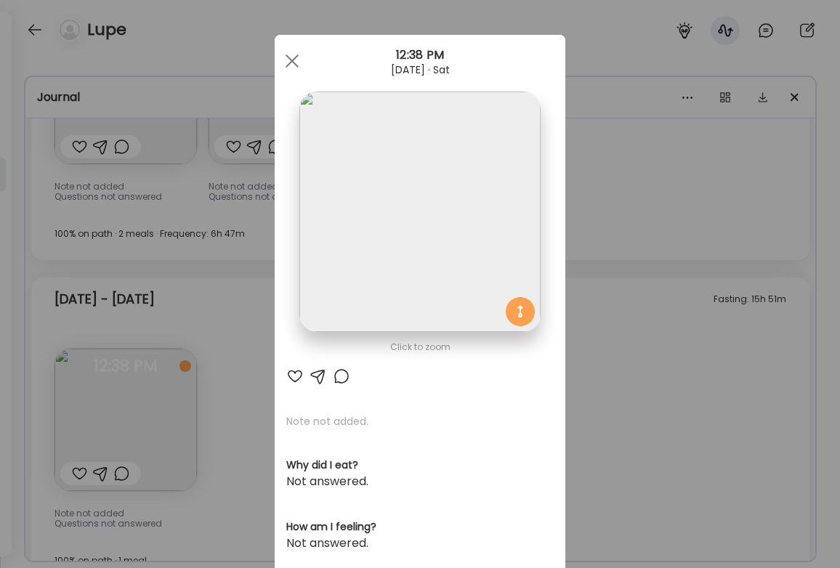
click at [336, 200] on img at bounding box center [419, 212] width 240 height 240
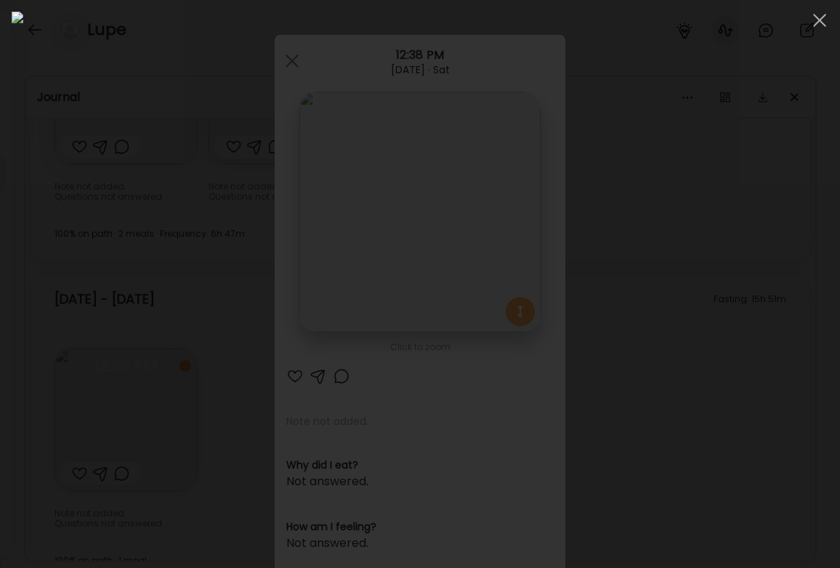
click at [770, 270] on div at bounding box center [420, 284] width 816 height 545
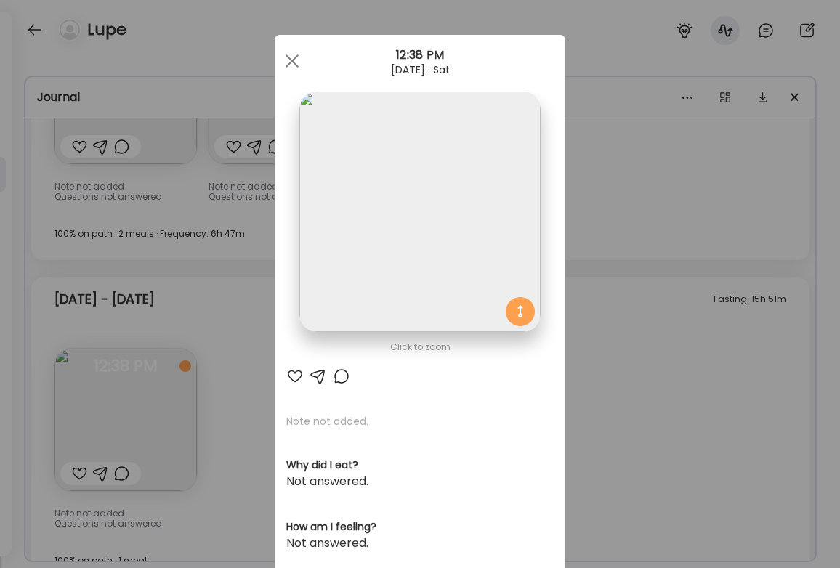
click at [172, 261] on div "Ate Coach Dashboard Wahoo! It’s official Take a moment to set up your Coach Pro…" at bounding box center [420, 284] width 840 height 568
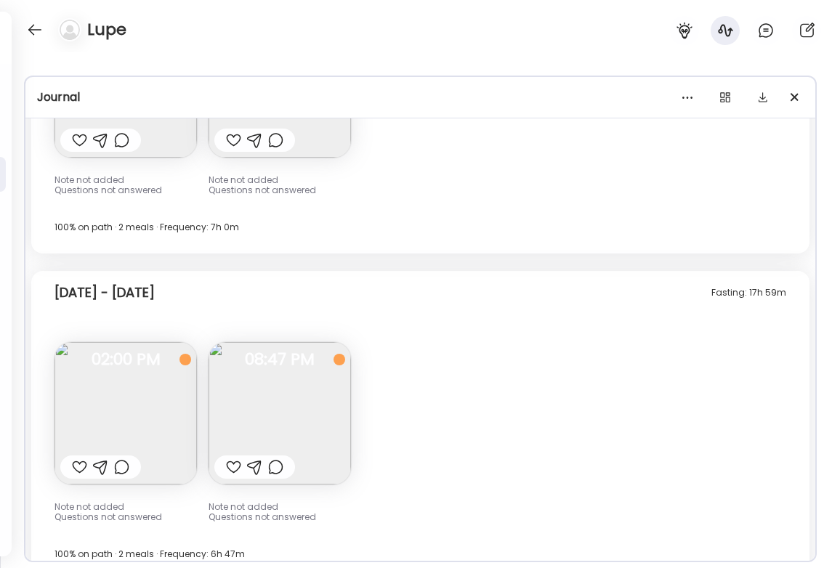
scroll to position [10943, 0]
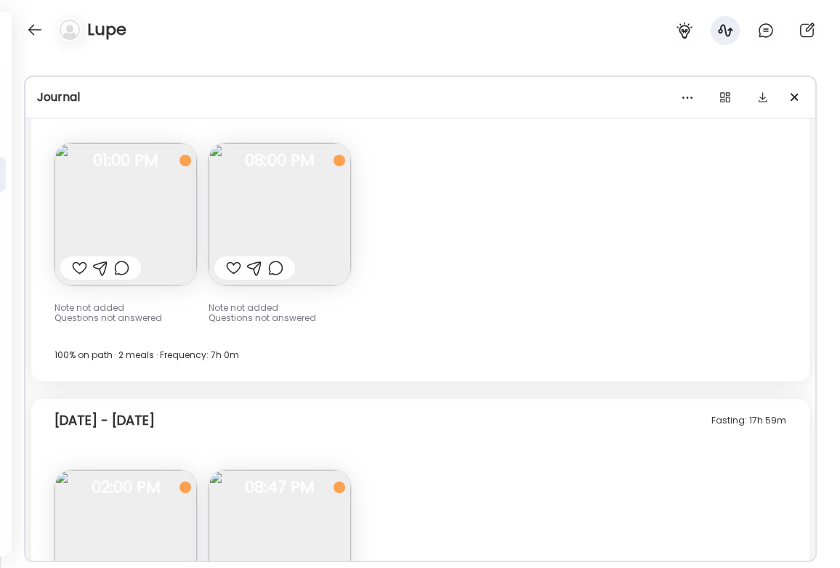
click at [152, 513] on img at bounding box center [125, 541] width 142 height 142
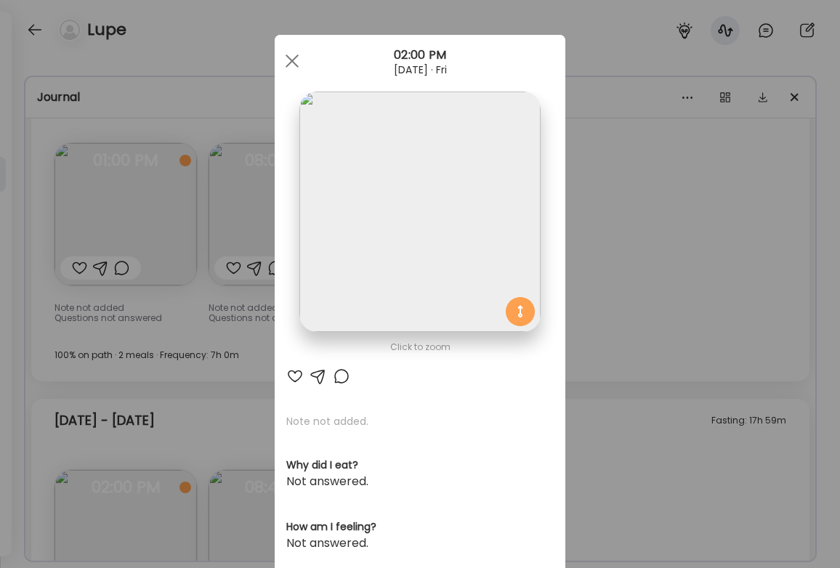
click at [152, 510] on div "Ate Coach Dashboard Wahoo! It’s official Take a moment to set up your Coach Pro…" at bounding box center [420, 284] width 840 height 568
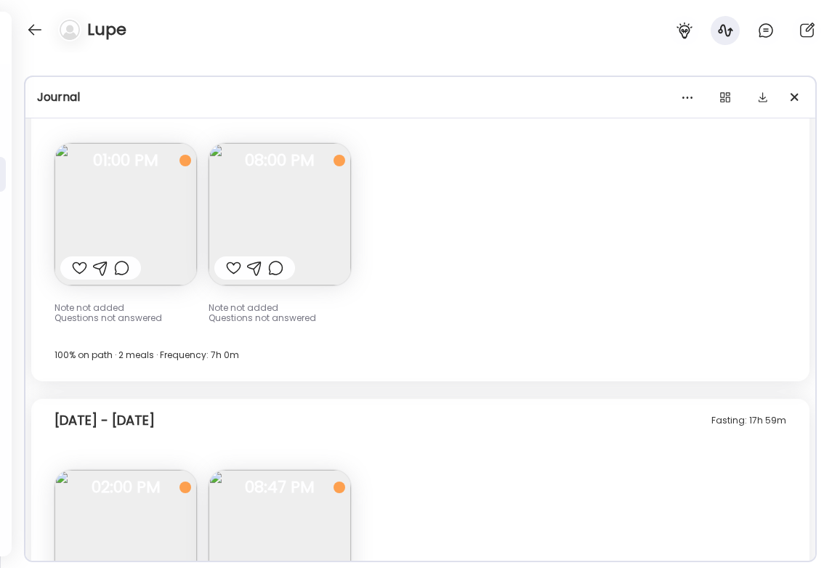
click at [285, 190] on img at bounding box center [279, 214] width 142 height 142
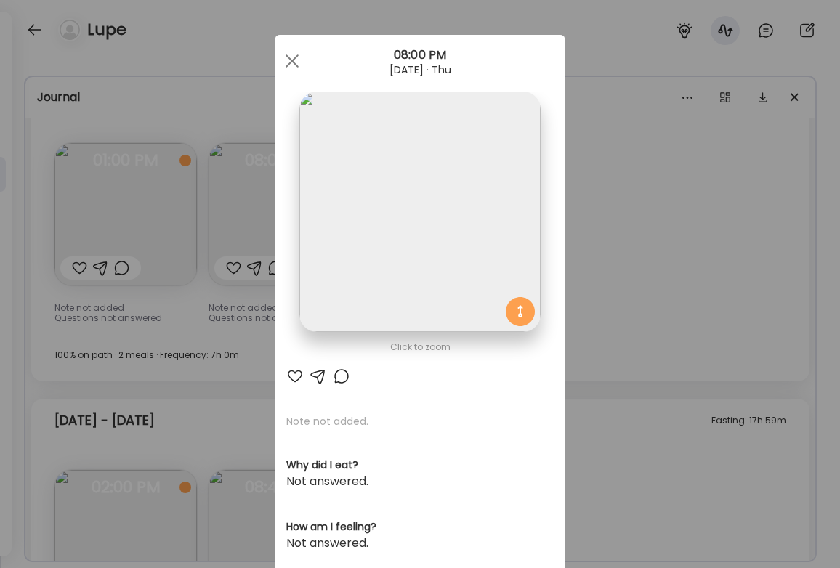
click at [285, 190] on section at bounding box center [420, 228] width 291 height 273
click at [458, 182] on img at bounding box center [419, 212] width 240 height 240
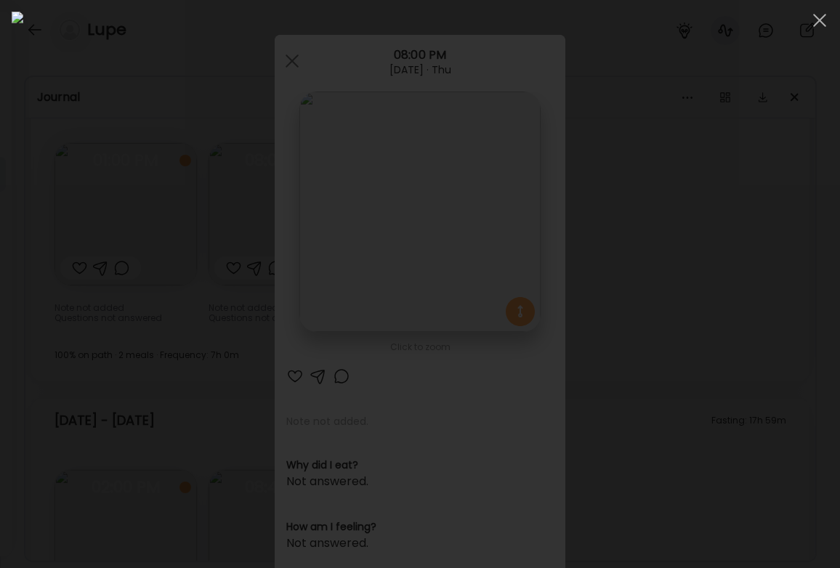
click at [779, 329] on div at bounding box center [420, 284] width 816 height 545
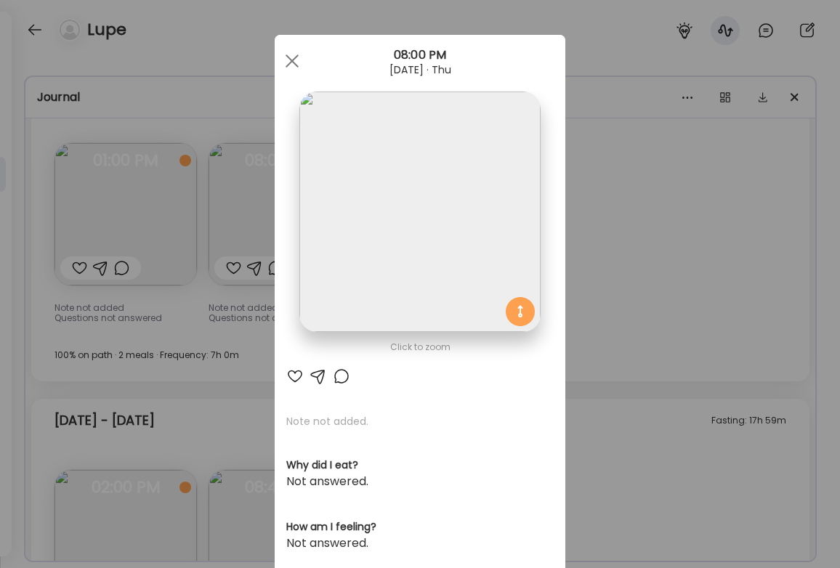
click at [679, 369] on div "Ate Coach Dashboard Wahoo! It’s official Take a moment to set up your Coach Pro…" at bounding box center [420, 284] width 840 height 568
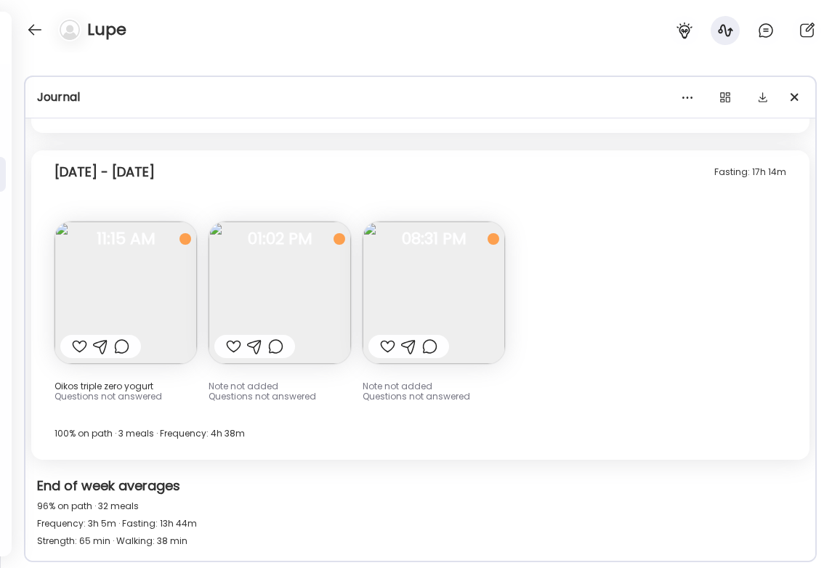
scroll to position [5902, 0]
click at [275, 302] on img at bounding box center [279, 293] width 142 height 142
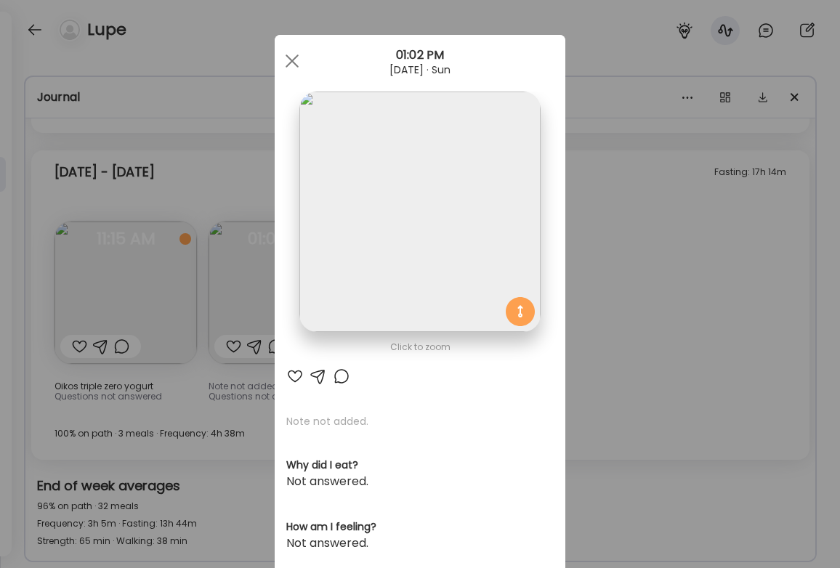
click at [603, 281] on div "Ate Coach Dashboard Wahoo! It’s official Take a moment to set up your Coach Pro…" at bounding box center [420, 284] width 840 height 568
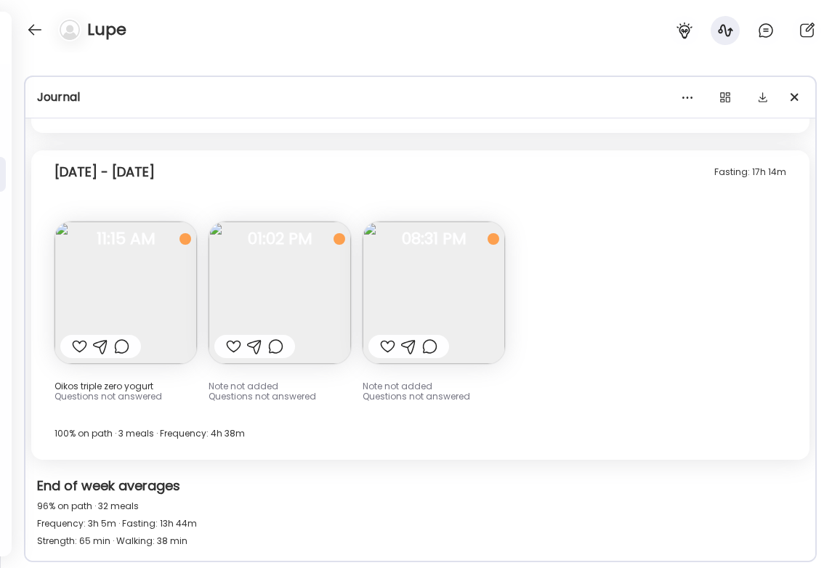
click at [466, 277] on img at bounding box center [433, 293] width 142 height 142
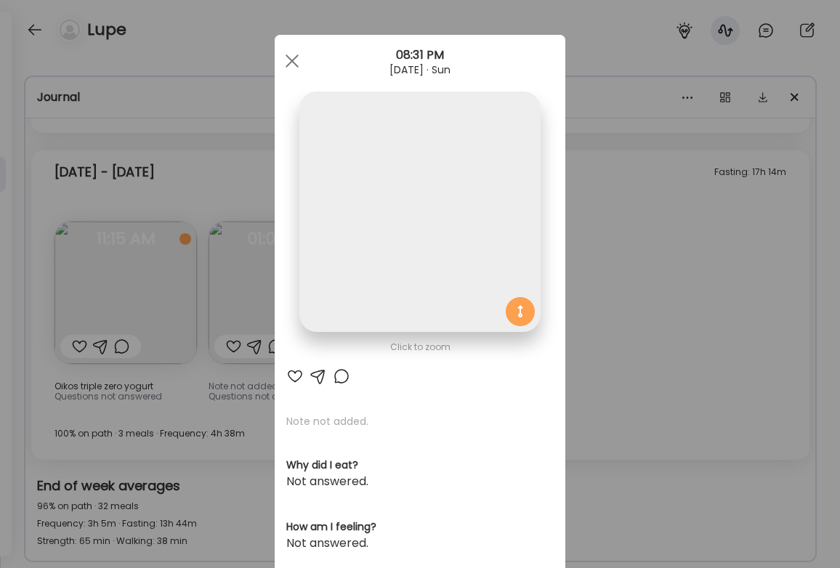
click at [466, 277] on img at bounding box center [419, 212] width 240 height 240
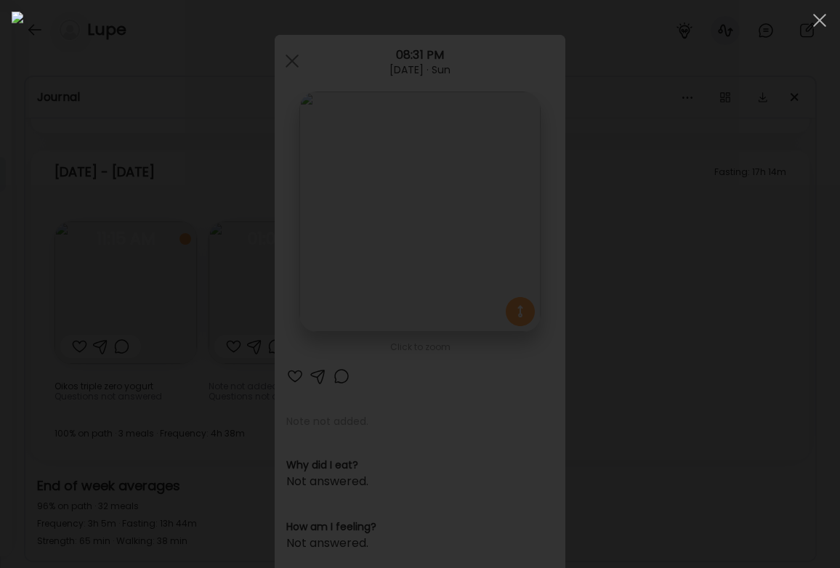
click at [747, 283] on div at bounding box center [420, 284] width 816 height 545
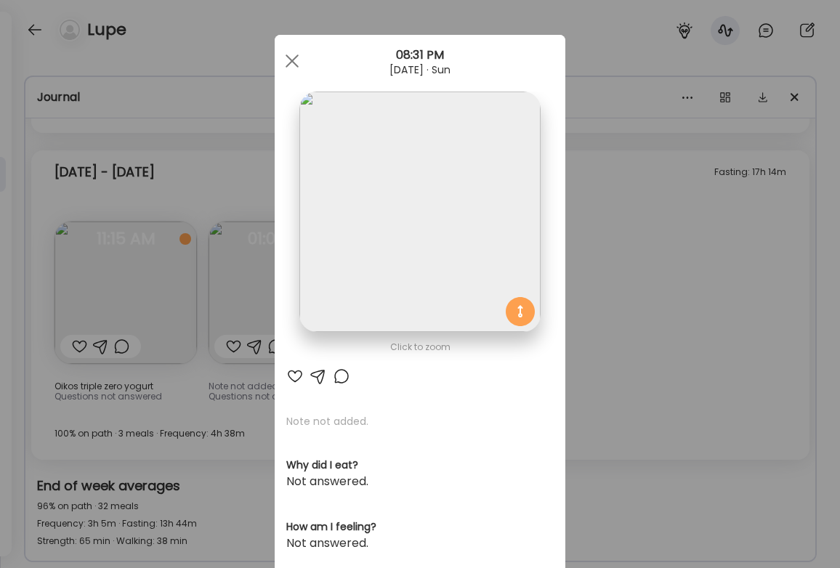
click at [702, 327] on div "Ate Coach Dashboard Wahoo! It’s official Take a moment to set up your Coach Pro…" at bounding box center [420, 284] width 840 height 568
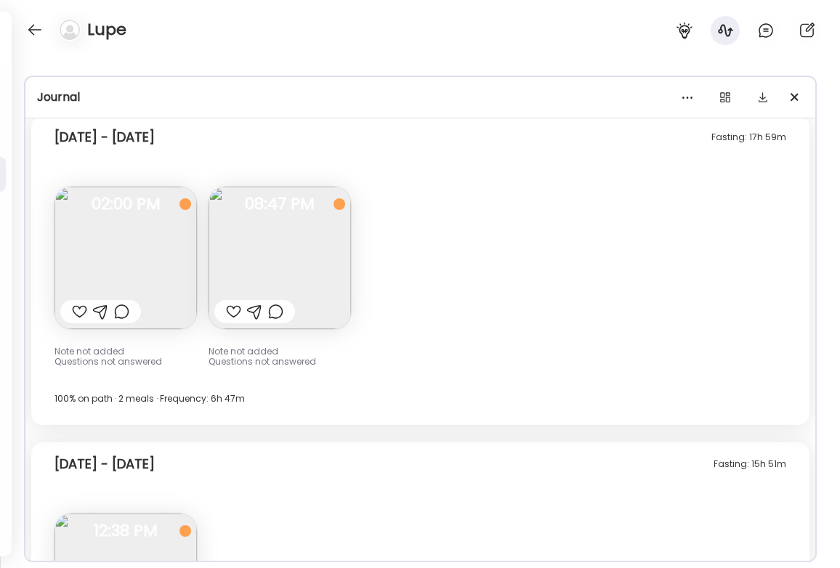
scroll to position [11227, 0]
click at [299, 208] on img at bounding box center [279, 257] width 142 height 142
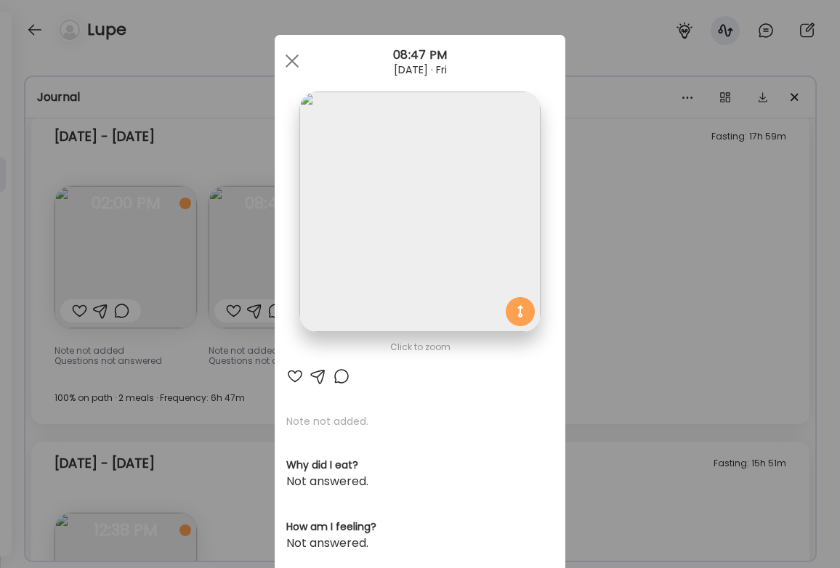
click at [473, 204] on img at bounding box center [419, 212] width 240 height 240
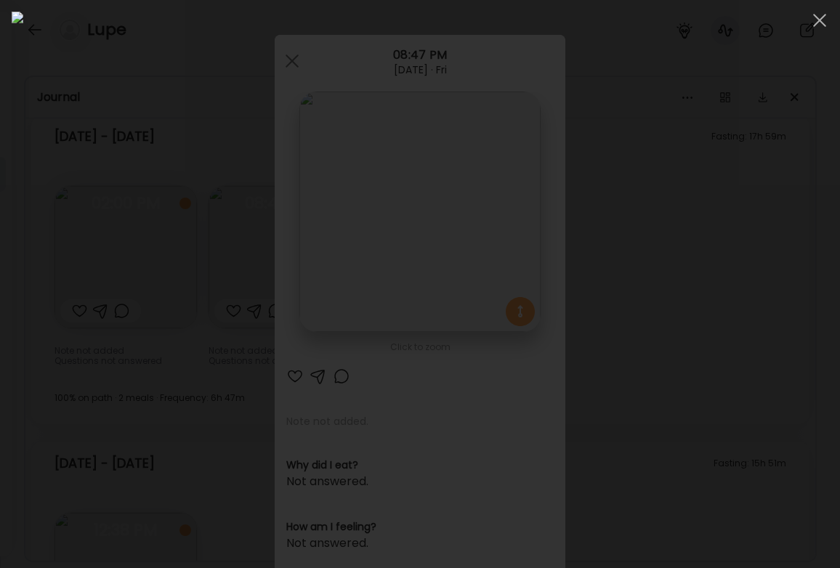
click at [779, 269] on div at bounding box center [420, 284] width 816 height 545
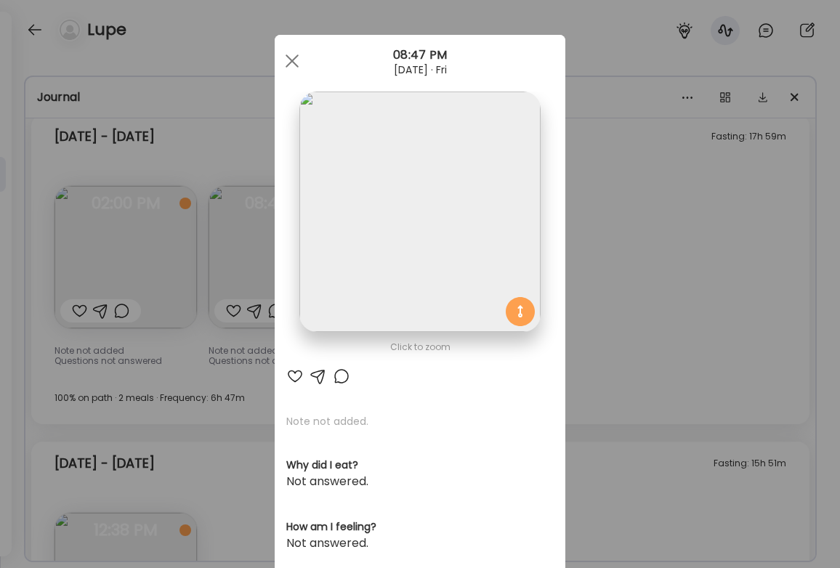
click at [779, 269] on div "Ate Coach Dashboard Wahoo! It’s official Take a moment to set up your Coach Pro…" at bounding box center [420, 284] width 840 height 568
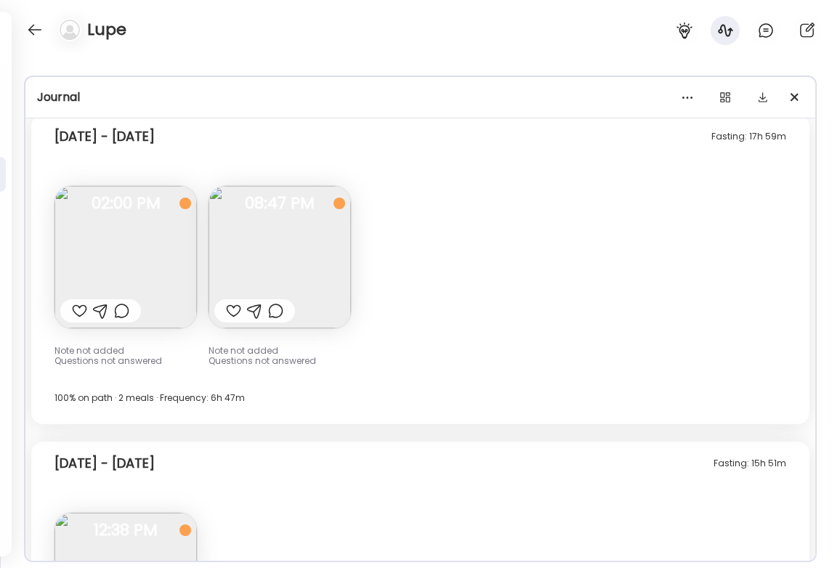
click at [117, 225] on img at bounding box center [125, 257] width 142 height 142
click at [117, 225] on div "Ate Coach Dashboard Wahoo! It’s official Take a moment to set up your Coach Pro…" at bounding box center [420, 284] width 840 height 568
click at [133, 194] on img at bounding box center [125, 257] width 142 height 142
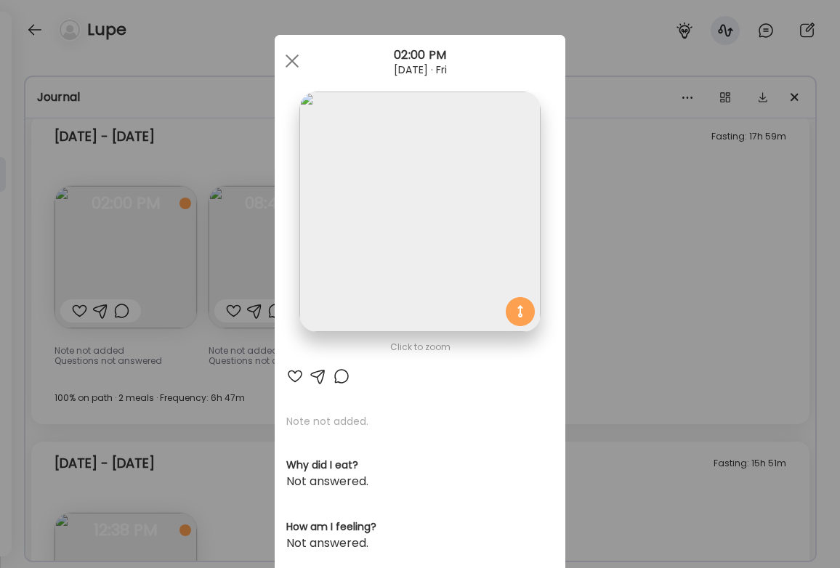
click at [429, 200] on img at bounding box center [419, 212] width 240 height 240
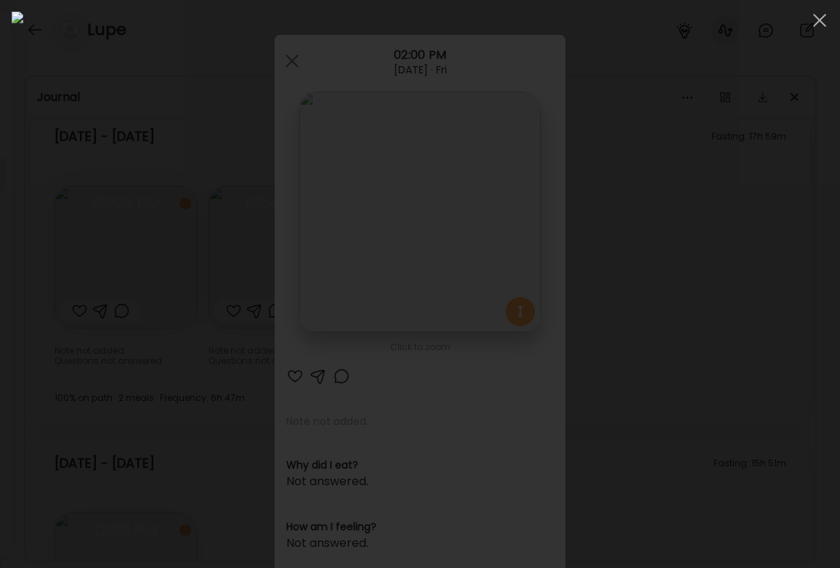
click at [429, 200] on img at bounding box center [420, 284] width 816 height 545
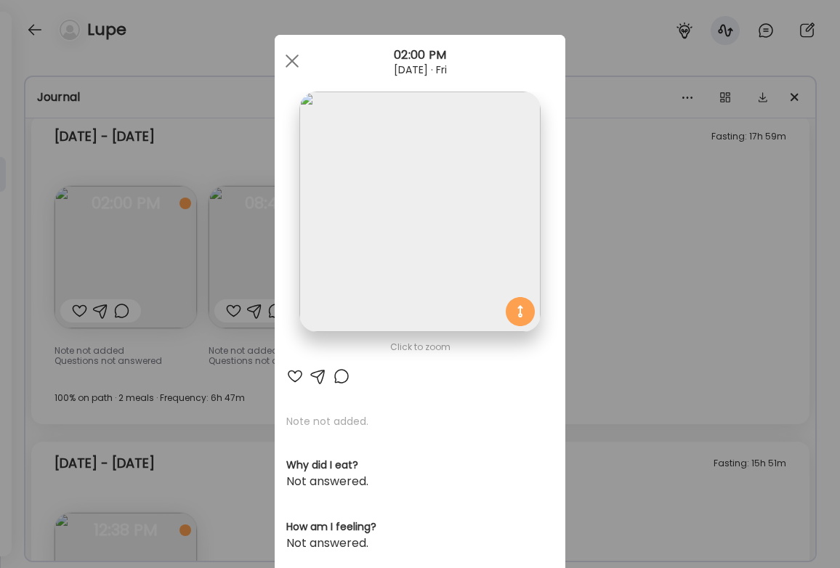
click at [429, 200] on img at bounding box center [419, 212] width 240 height 240
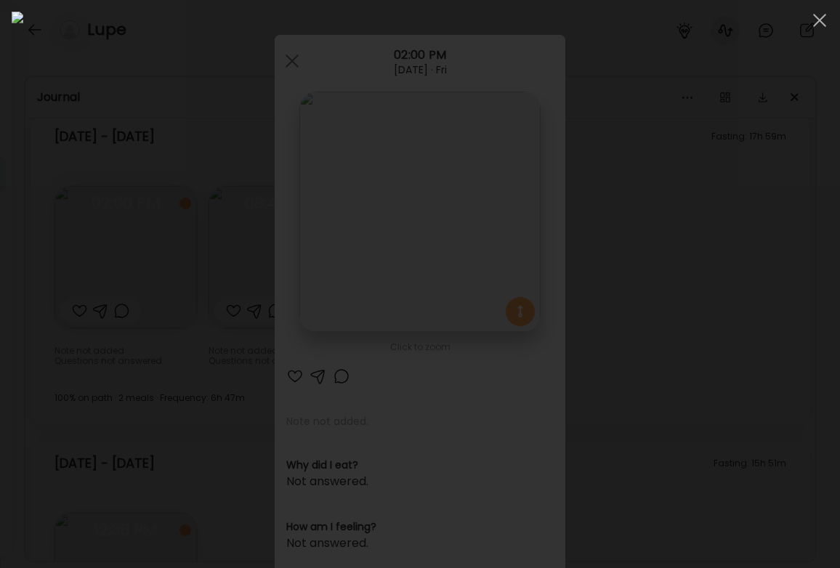
click at [84, 293] on div at bounding box center [420, 284] width 816 height 545
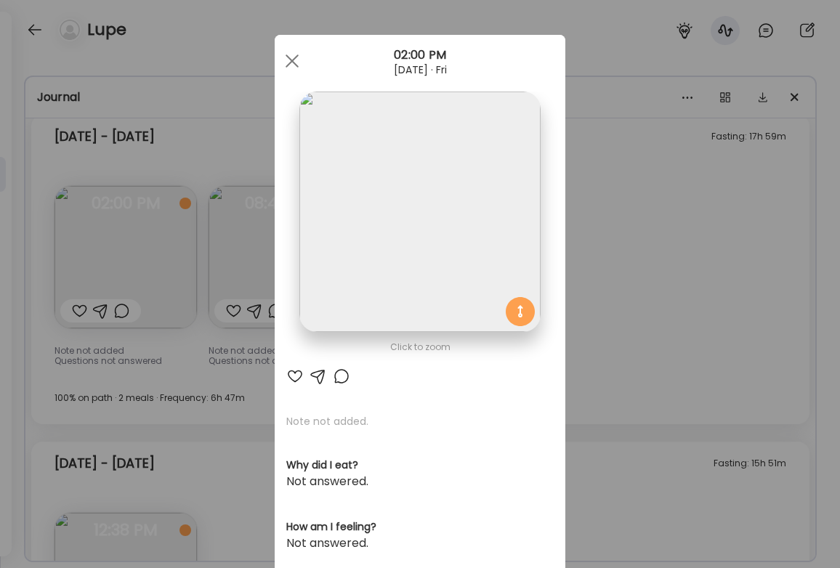
click at [207, 275] on div "Ate Coach Dashboard Wahoo! It’s official Take a moment to set up your Coach Pro…" at bounding box center [420, 284] width 840 height 568
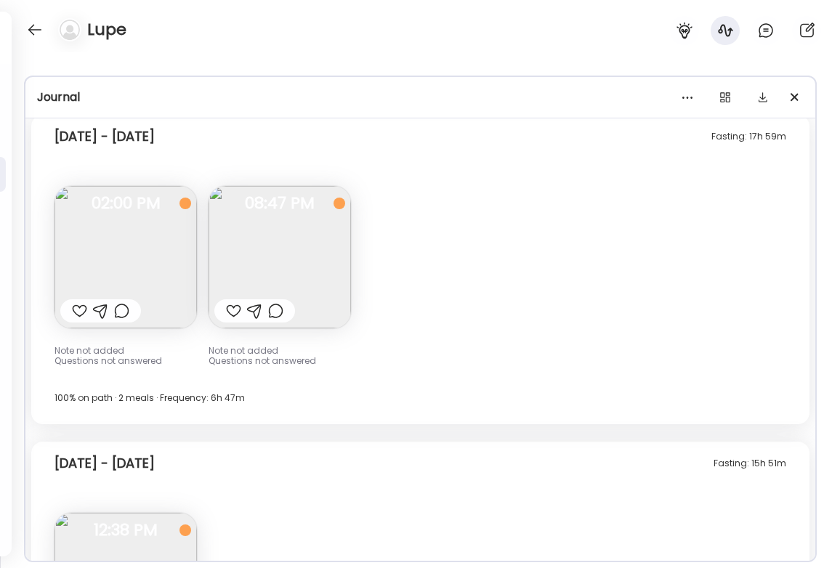
scroll to position [11391, 0]
